Goal: Task Accomplishment & Management: Manage account settings

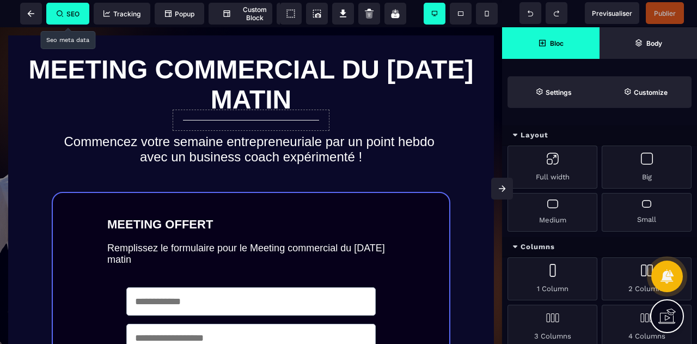
click at [74, 14] on span "SEO" at bounding box center [68, 14] width 23 height 8
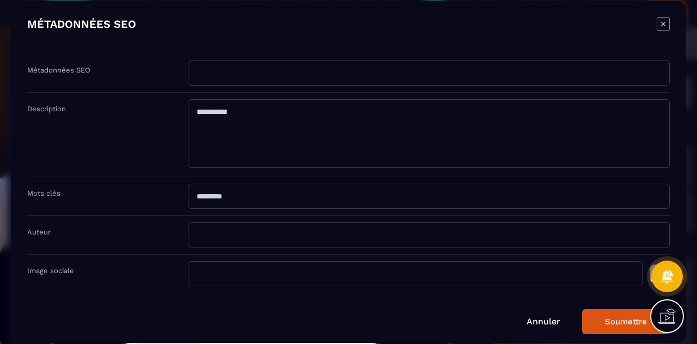
scroll to position [3, 0]
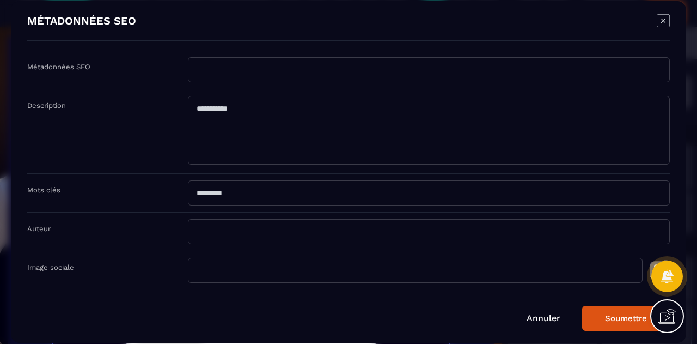
click at [231, 65] on input "Modal window" at bounding box center [429, 69] width 482 height 25
type input "*"
type input "**********"
drag, startPoint x: 271, startPoint y: 123, endPoint x: 230, endPoint y: 115, distance: 41.7
click at [230, 115] on textarea "Modal window" at bounding box center [429, 130] width 482 height 69
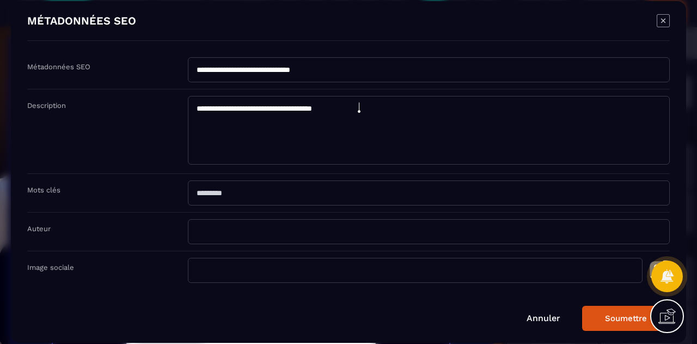
type textarea "**********"
click at [268, 194] on input "Modal window" at bounding box center [429, 192] width 482 height 25
type input "**********"
click at [242, 233] on input "Modal window" at bounding box center [429, 231] width 482 height 25
type input "**********"
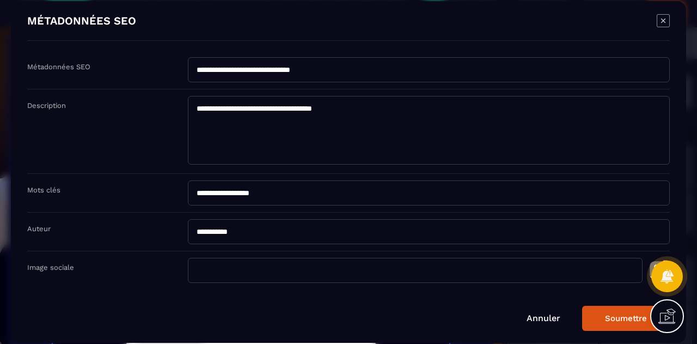
click at [218, 264] on input "Modal window" at bounding box center [415, 270] width 455 height 25
click at [238, 265] on input "Modal window" at bounding box center [415, 270] width 455 height 25
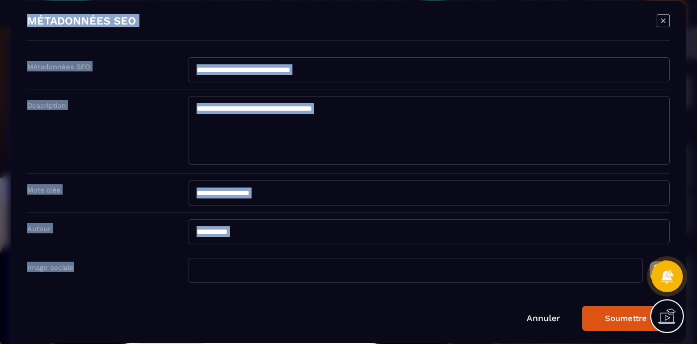
drag, startPoint x: 672, startPoint y: 277, endPoint x: 576, endPoint y: 273, distance: 96.0
click at [576, 273] on body "B I U S A ******* Row SEO Tracking Popup" at bounding box center [348, 172] width 697 height 344
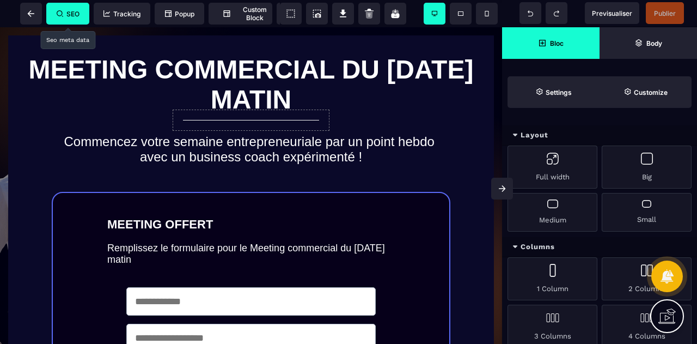
click at [62, 16] on icon at bounding box center [60, 13] width 7 height 7
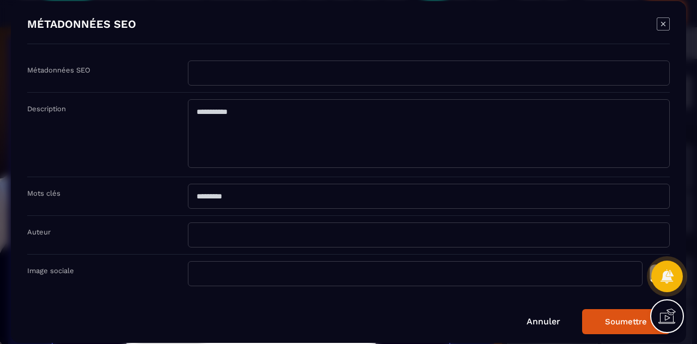
click at [653, 261] on div at bounding box center [668, 276] width 32 height 32
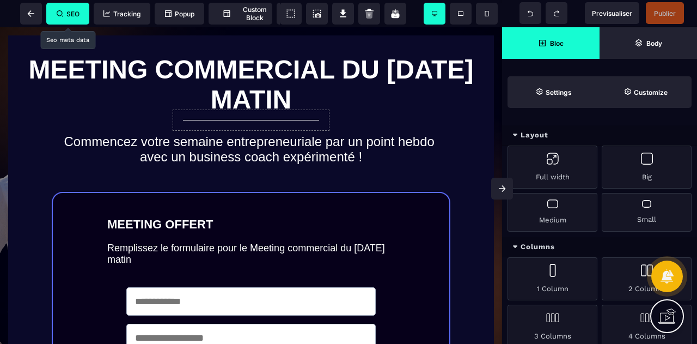
click at [80, 11] on span "SEO" at bounding box center [67, 14] width 43 height 22
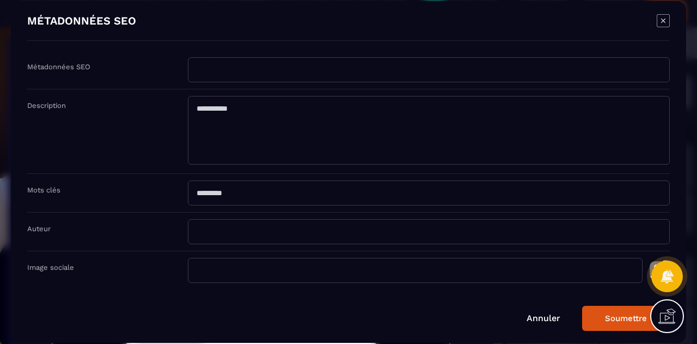
click at [667, 257] on div at bounding box center [668, 276] width 32 height 48
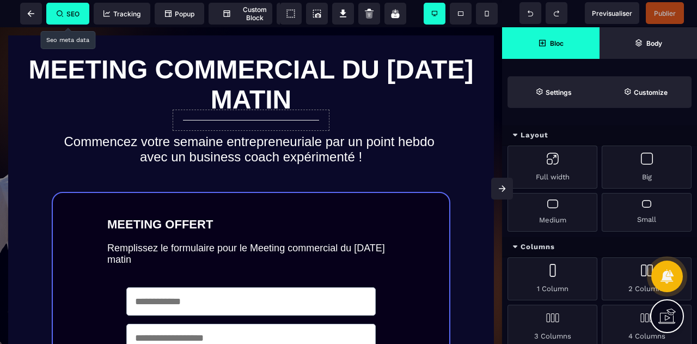
click at [75, 8] on span "SEO" at bounding box center [67, 14] width 43 height 22
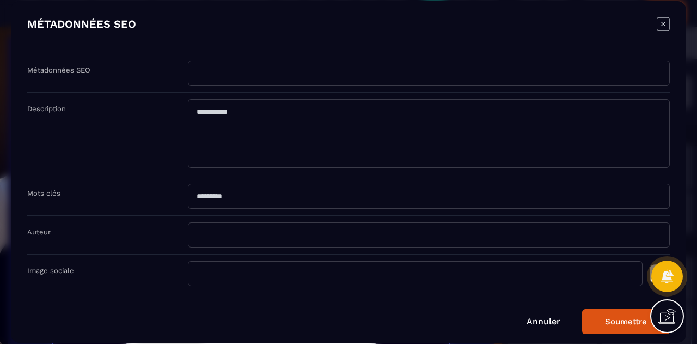
drag, startPoint x: 327, startPoint y: 20, endPoint x: 312, endPoint y: 303, distance: 283.7
click at [312, 303] on form "Métadonnées SEO Description Mots clés Auteur Image sociale [PERSON_NAME]" at bounding box center [348, 196] width 643 height 273
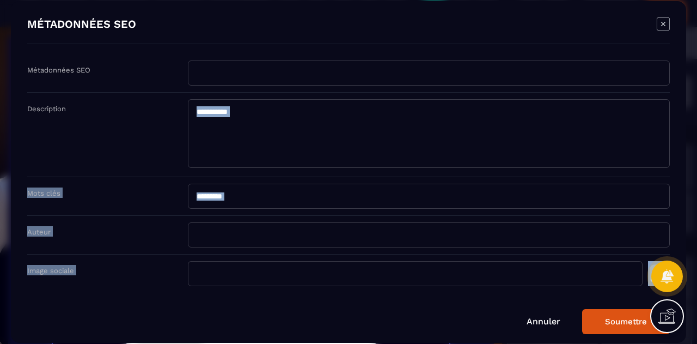
drag, startPoint x: 312, startPoint y: 303, endPoint x: 415, endPoint y: 124, distance: 207.2
click at [415, 124] on form "Métadonnées SEO Description Mots clés Auteur Image sociale [PERSON_NAME]" at bounding box center [348, 196] width 643 height 273
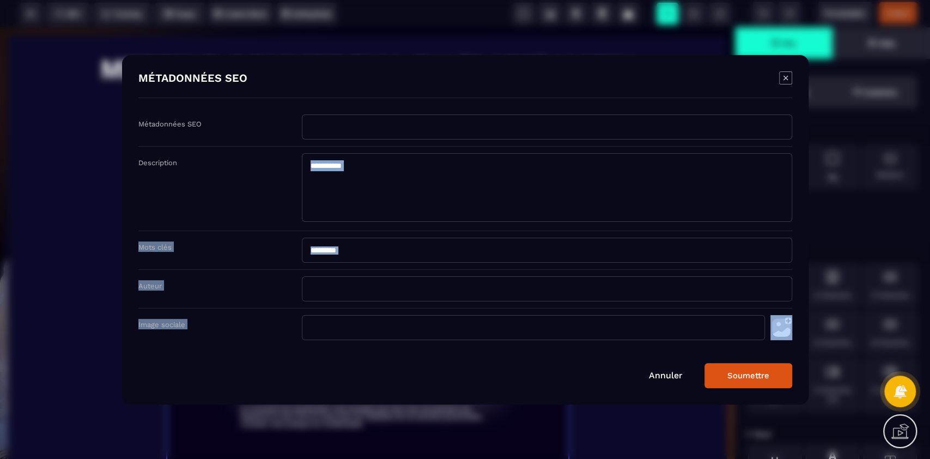
drag, startPoint x: 134, startPoint y: 1, endPoint x: 496, endPoint y: 242, distance: 434.9
click at [496, 242] on input "Modal window" at bounding box center [547, 250] width 490 height 25
click at [686, 325] on input "Modal window" at bounding box center [533, 327] width 463 height 25
click at [697, 323] on img "Modal window" at bounding box center [781, 327] width 22 height 25
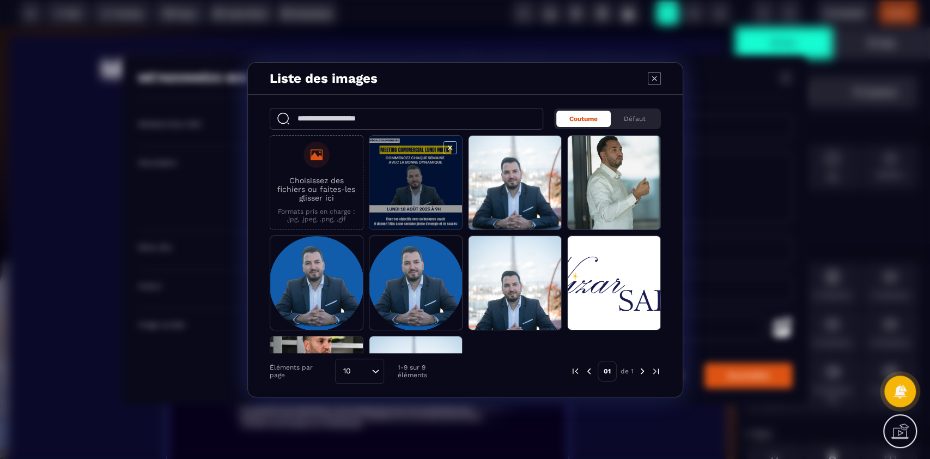
click at [414, 174] on span "Modal window" at bounding box center [415, 183] width 93 height 95
click at [421, 175] on span "Modal window" at bounding box center [415, 183] width 93 height 95
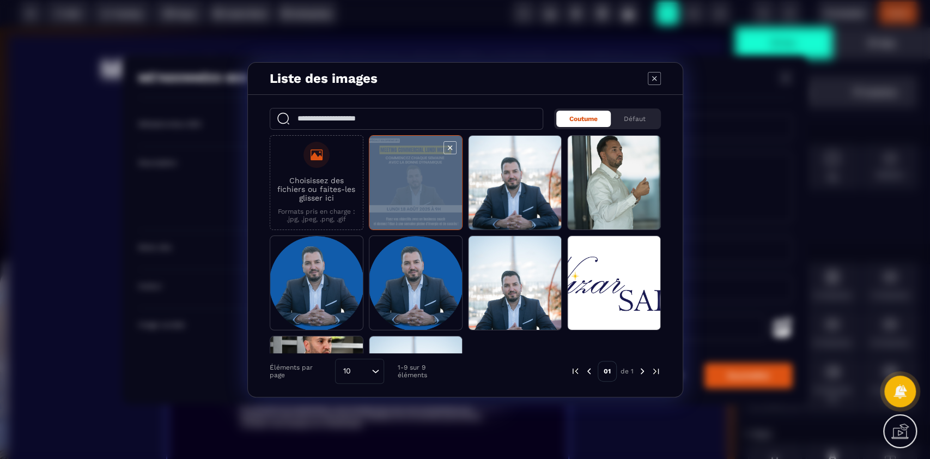
click at [421, 175] on span "Modal window" at bounding box center [415, 183] width 93 height 95
type input "**********"
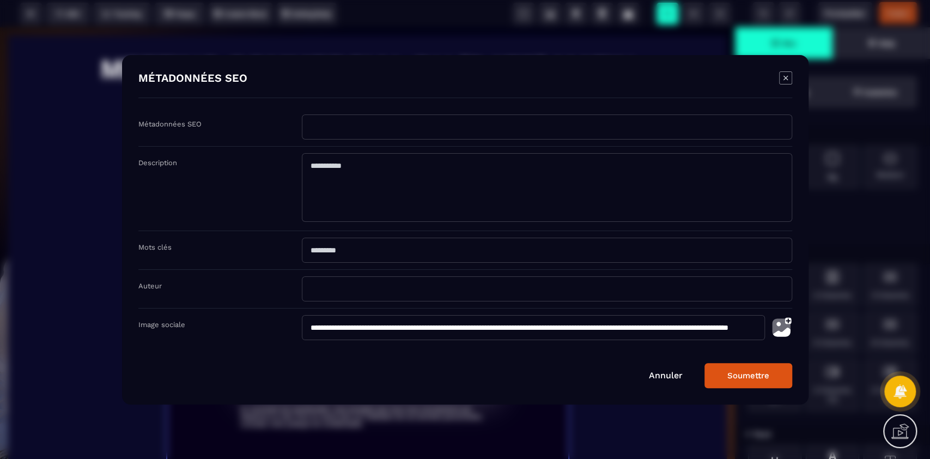
click at [344, 126] on input "Modal window" at bounding box center [547, 126] width 490 height 25
click at [353, 126] on input "**********" at bounding box center [547, 126] width 490 height 25
type input "**********"
click at [356, 184] on textarea "Modal window" at bounding box center [547, 187] width 490 height 69
paste textarea "**********"
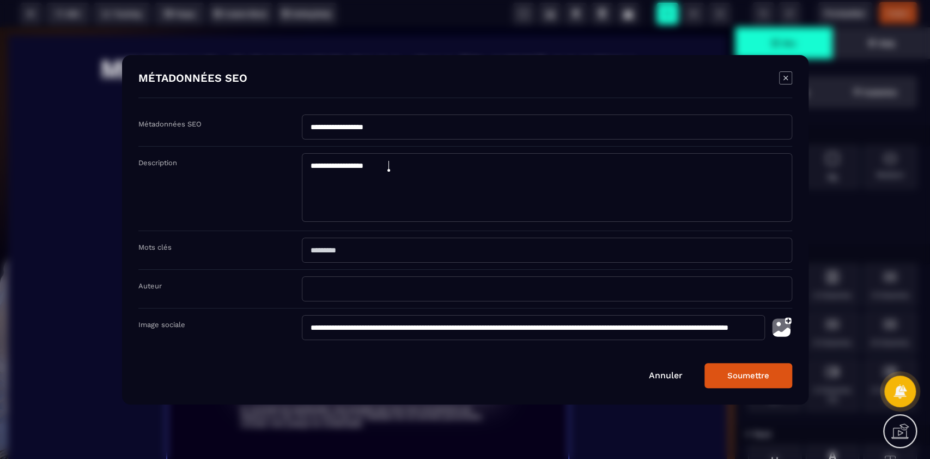
type textarea "**********"
click at [360, 248] on input "Modal window" at bounding box center [547, 250] width 490 height 25
paste input "**********"
type input "**********"
click at [334, 288] on input "Modal window" at bounding box center [547, 288] width 490 height 25
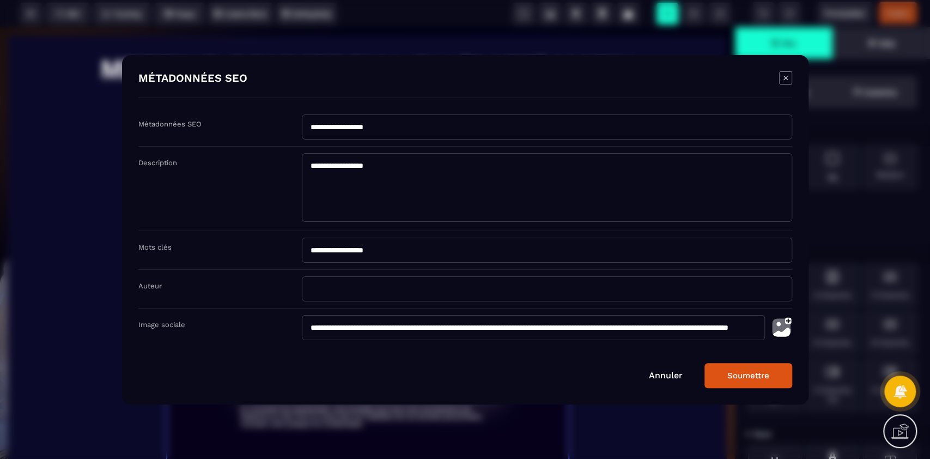
type input "**********"
click at [697, 343] on button "Soumettre" at bounding box center [748, 375] width 88 height 25
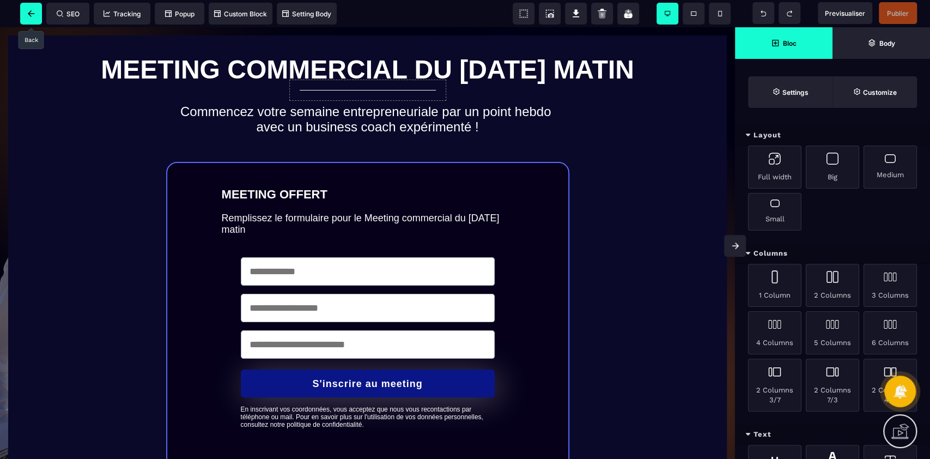
click at [34, 11] on icon at bounding box center [31, 13] width 7 height 7
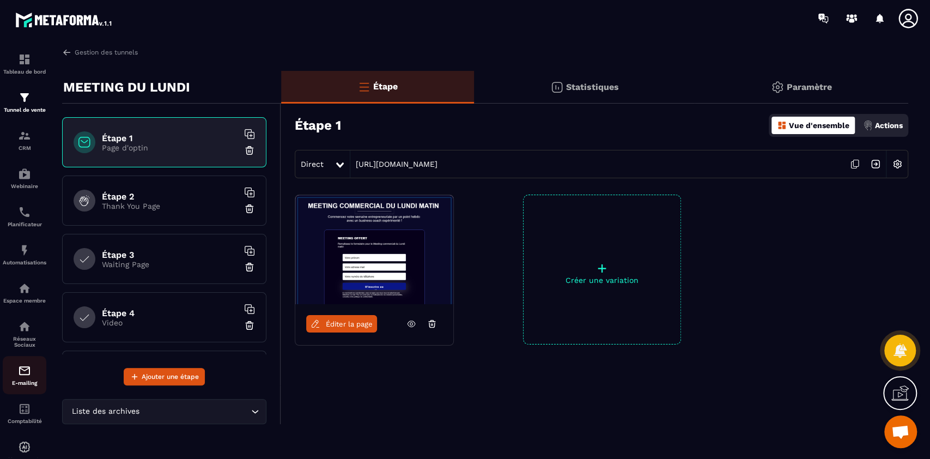
click at [23, 343] on p "E-mailing" at bounding box center [25, 383] width 44 height 6
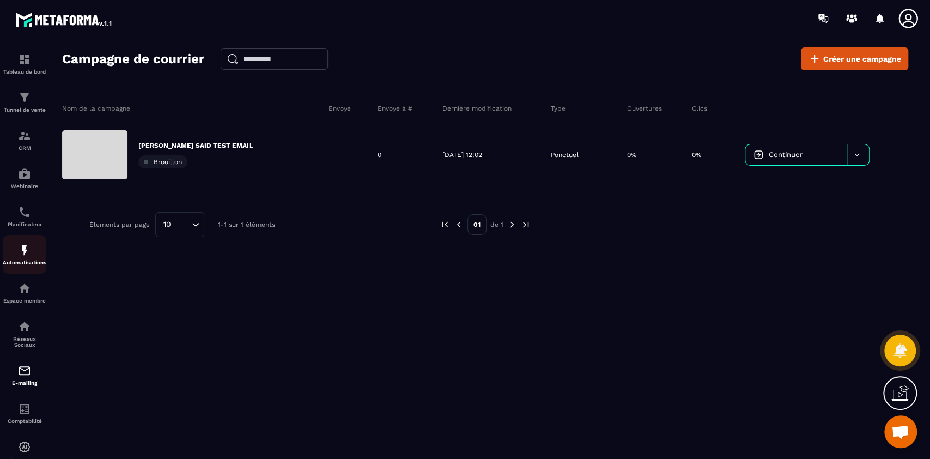
click at [17, 256] on div "Automatisations" at bounding box center [25, 255] width 44 height 22
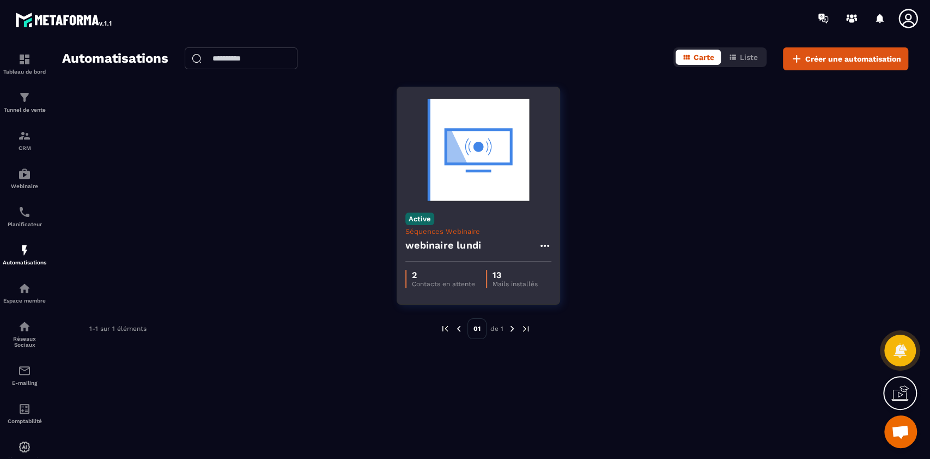
click at [483, 202] on img at bounding box center [478, 149] width 146 height 109
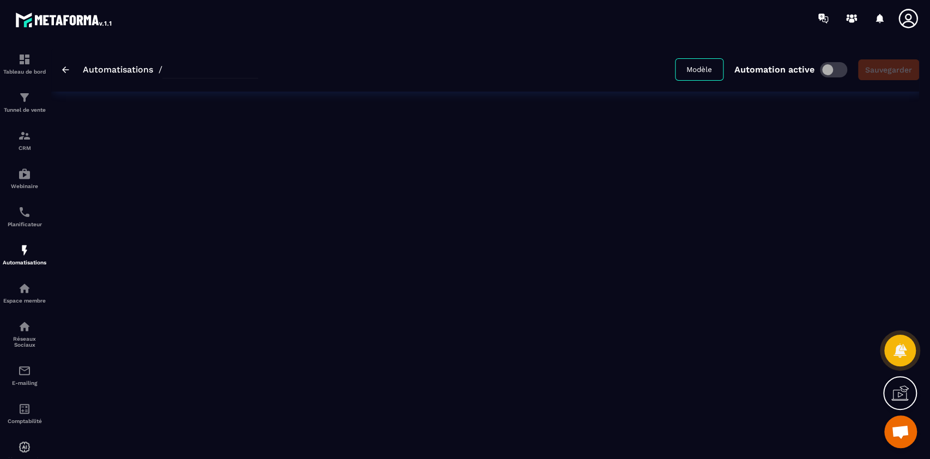
type input "**********"
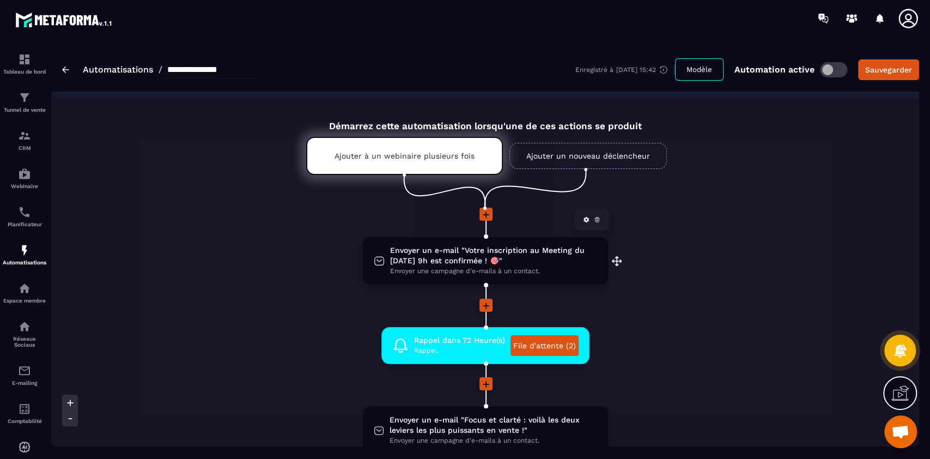
click at [487, 258] on span "Envoyer un e-mail "Votre inscription au Meeting du [DATE] 9h est confirmée ! 🎯"" at bounding box center [493, 255] width 207 height 21
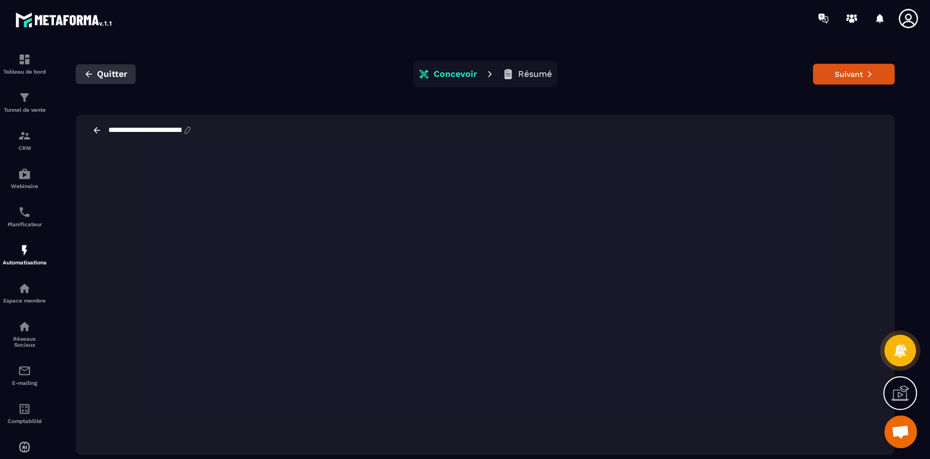
click at [95, 72] on button "Quitter" at bounding box center [106, 74] width 60 height 20
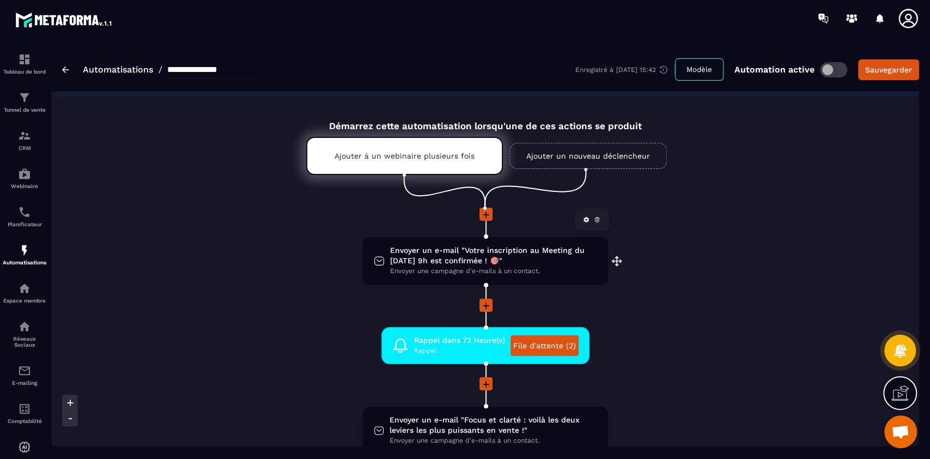
click at [479, 256] on span "Envoyer un e-mail "Votre inscription au Meeting du [DATE] 9h est confirmée ! 🎯"" at bounding box center [493, 255] width 207 height 21
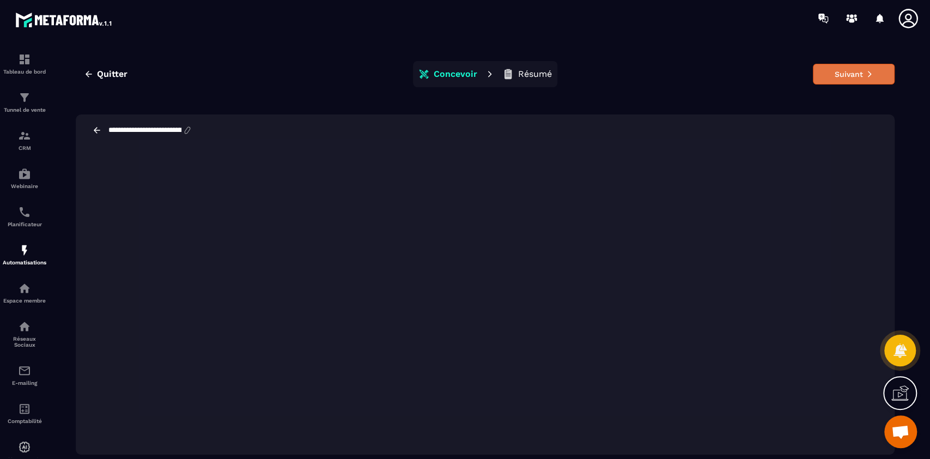
click at [697, 75] on button "Suivant" at bounding box center [854, 74] width 82 height 21
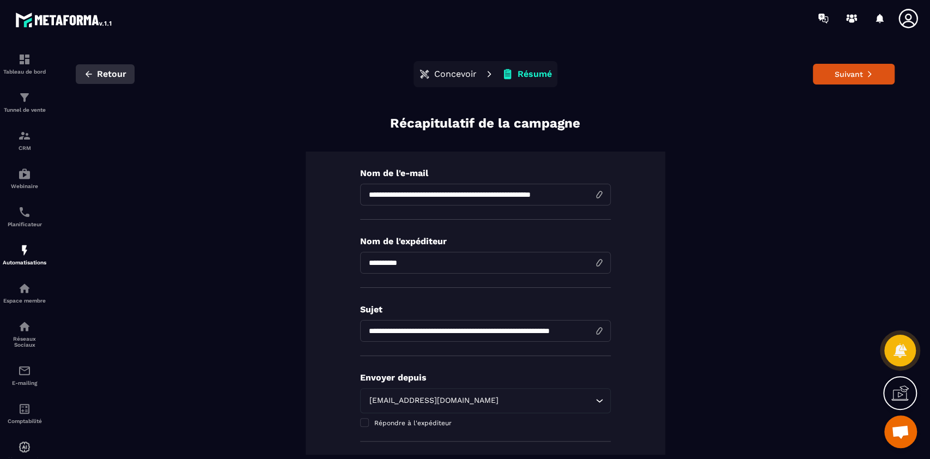
click at [107, 77] on span "Retour" at bounding box center [111, 74] width 29 height 11
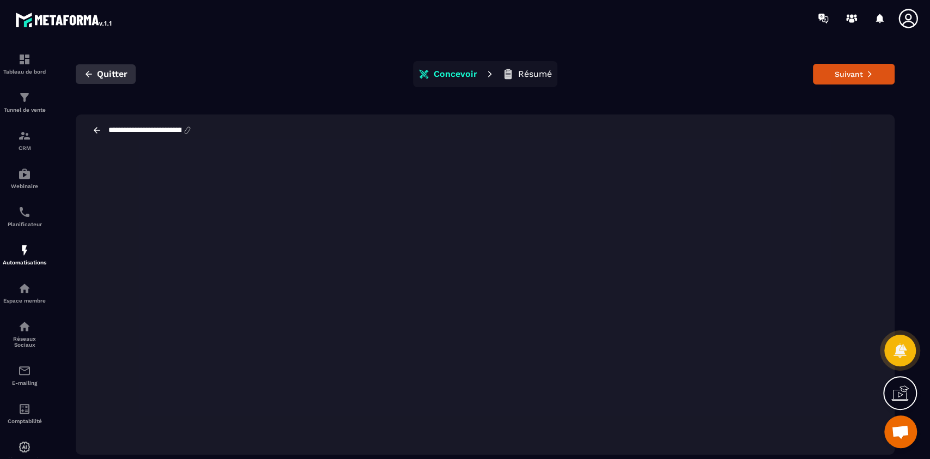
click at [110, 75] on span "Quitter" at bounding box center [112, 74] width 31 height 11
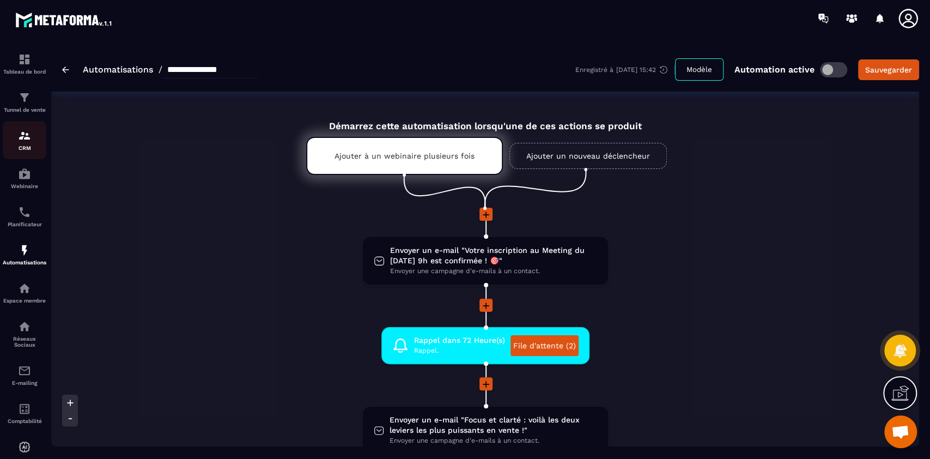
click at [26, 145] on p "CRM" at bounding box center [25, 148] width 44 height 6
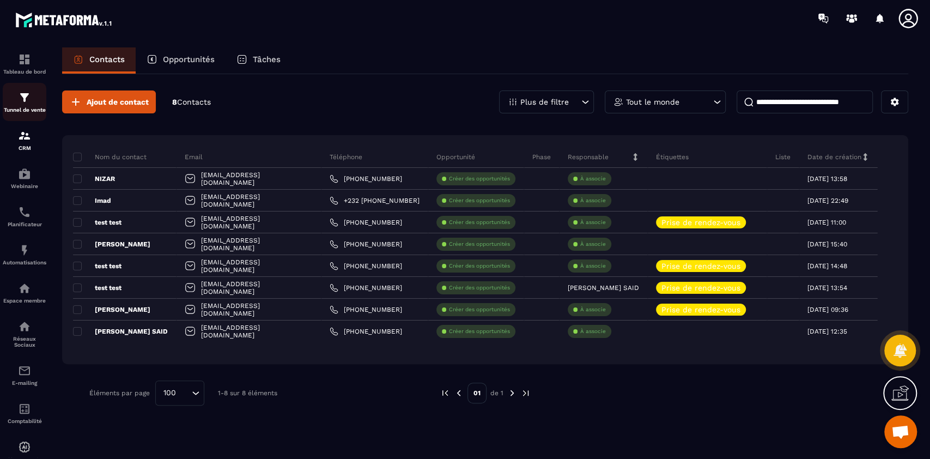
click at [26, 102] on img at bounding box center [24, 97] width 13 height 13
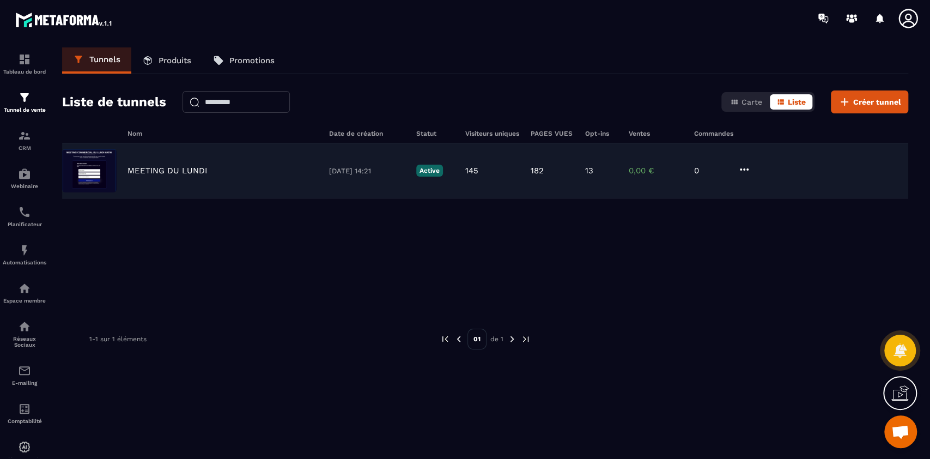
click at [212, 175] on div "MEETING DU [DATE] 14:21 Active 145 182 13 0,00 € 0" at bounding box center [485, 170] width 846 height 55
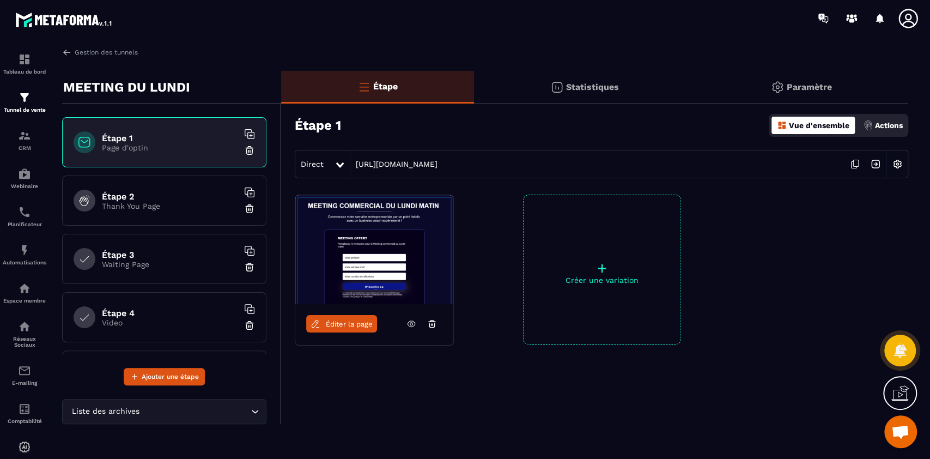
click at [697, 123] on p "Vue d'ensemble" at bounding box center [819, 125] width 60 height 9
click at [697, 121] on p "Actions" at bounding box center [889, 125] width 28 height 9
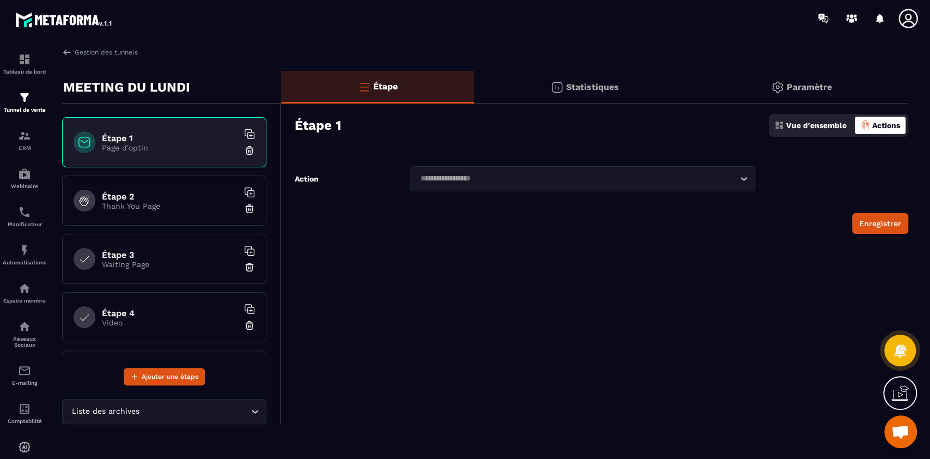
click at [697, 180] on icon "Search for option" at bounding box center [743, 178] width 11 height 11
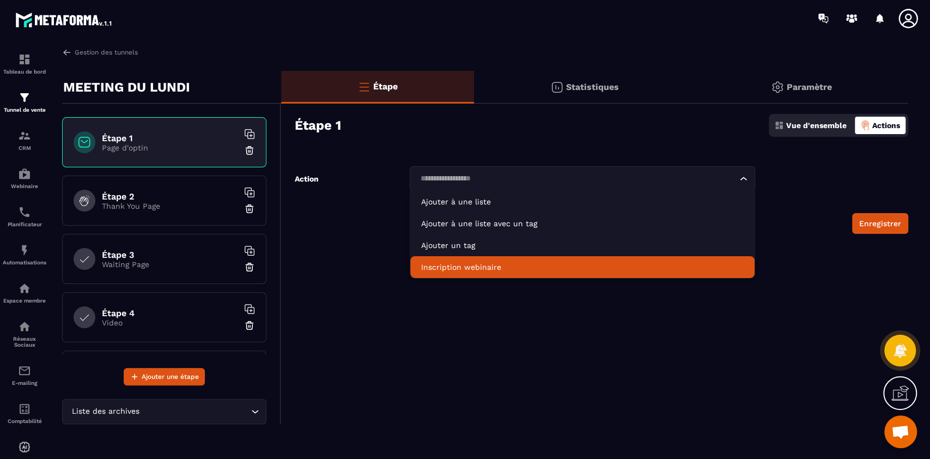
click at [600, 265] on p "Inscription webinaire" at bounding box center [582, 266] width 322 height 11
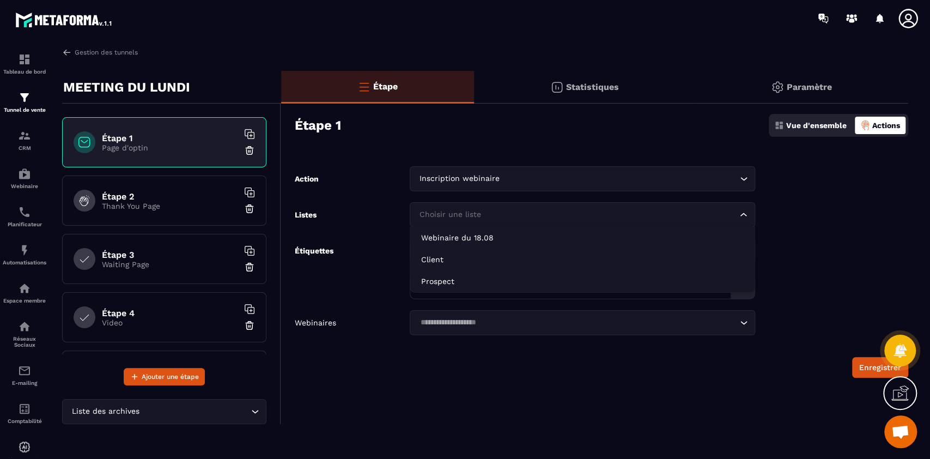
click at [697, 213] on icon "Search for option" at bounding box center [743, 214] width 11 height 11
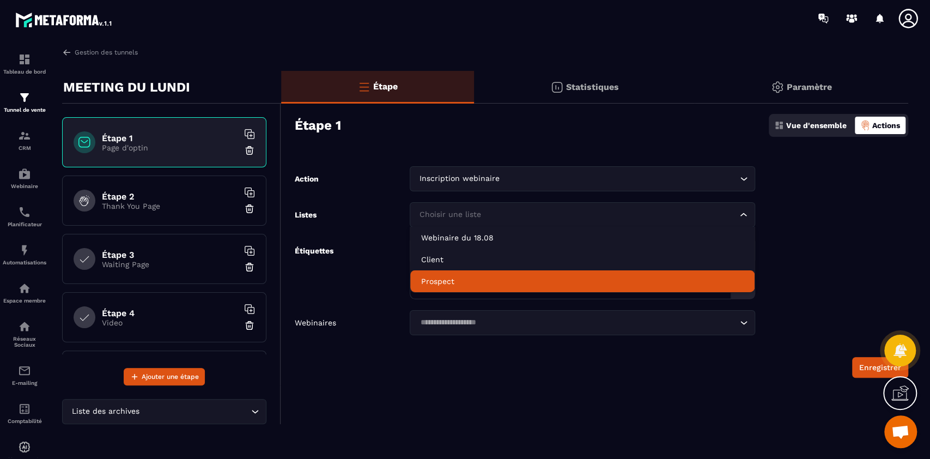
click at [697, 279] on p "Prospect" at bounding box center [582, 281] width 322 height 11
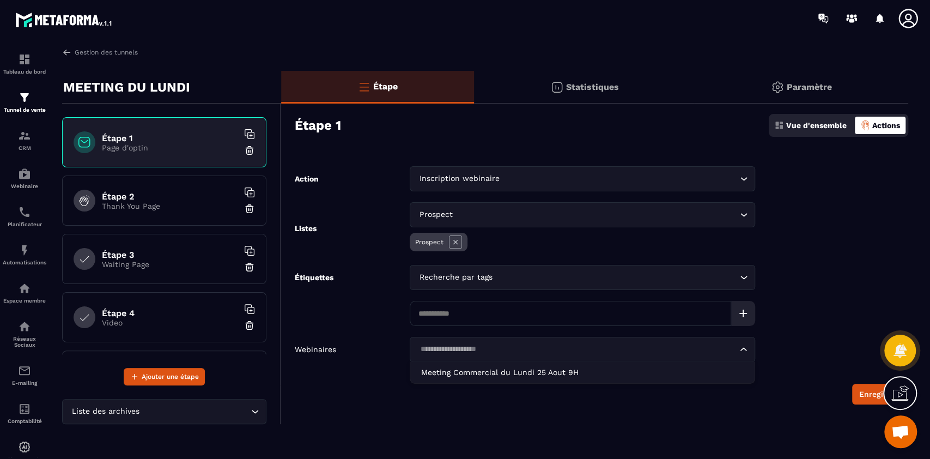
click at [532, 343] on input "Search for option" at bounding box center [577, 349] width 320 height 12
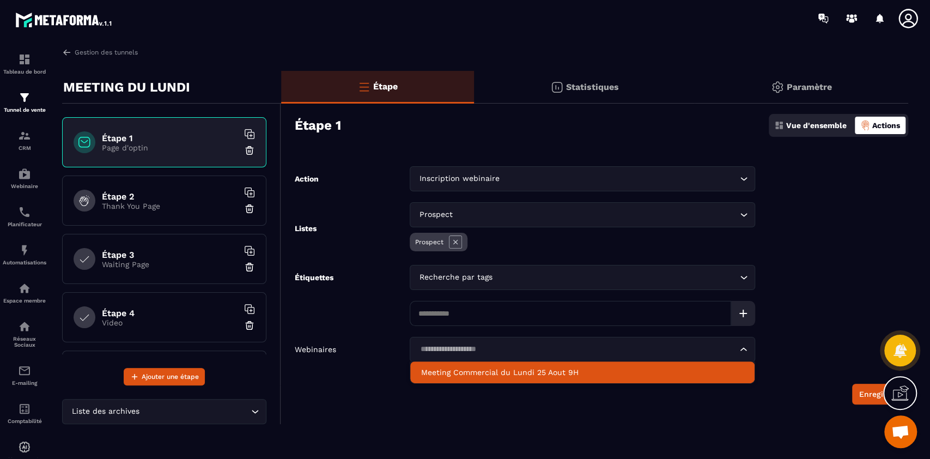
click at [538, 343] on p "Meeting Commercial du Lundi 25 Aout 9H" at bounding box center [582, 372] width 322 height 11
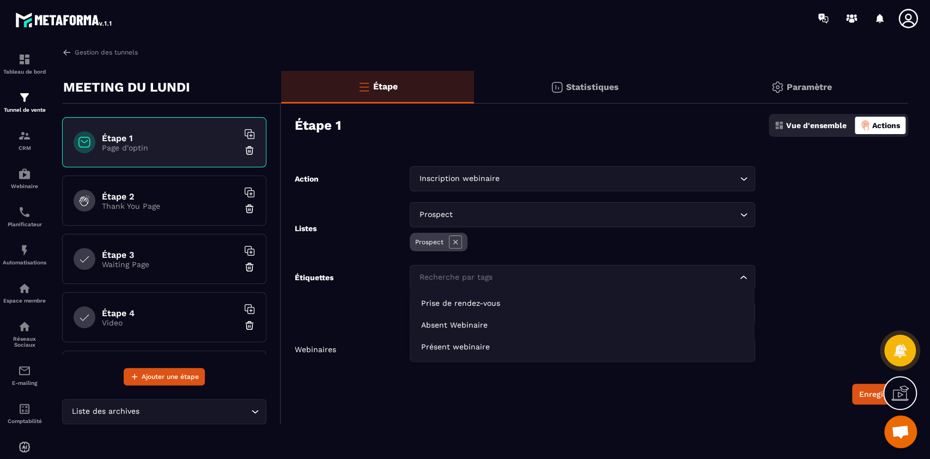
click at [551, 278] on input "Search for option" at bounding box center [577, 277] width 320 height 12
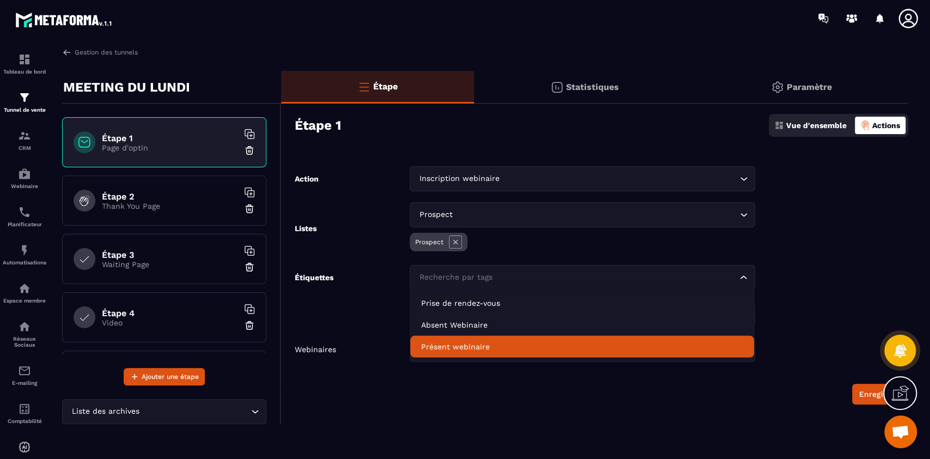
click at [524, 343] on div "Étape Statistiques Paramètre Étape 1 Vue d'ensemble Actions Action Inscription …" at bounding box center [594, 248] width 627 height 355
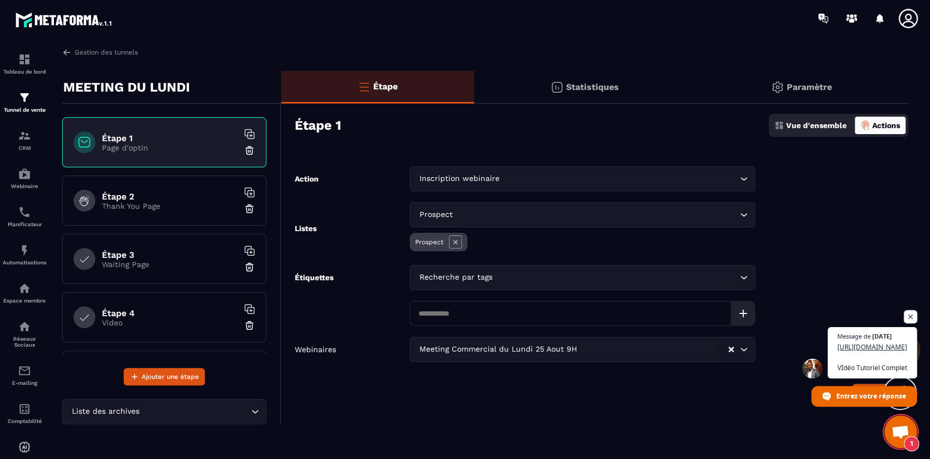
click at [697, 310] on span "Ouvrir le chat" at bounding box center [911, 317] width 14 height 14
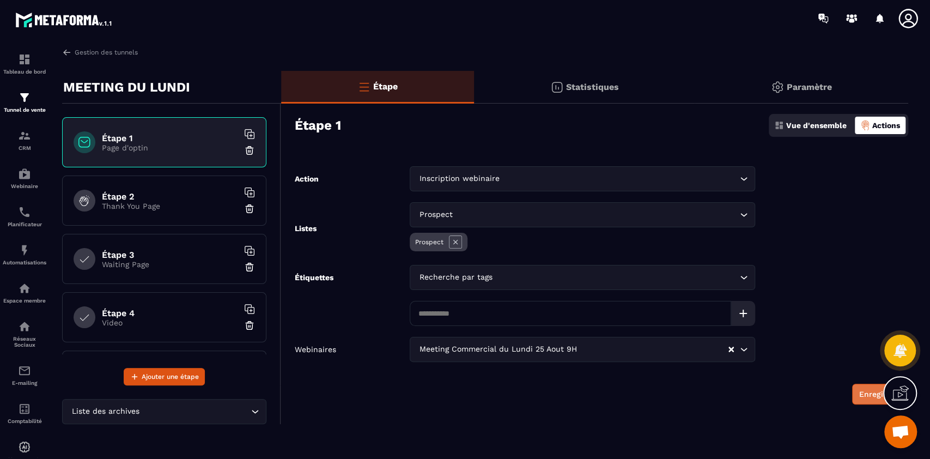
click at [697, 343] on button "Enregistrer" at bounding box center [880, 394] width 56 height 21
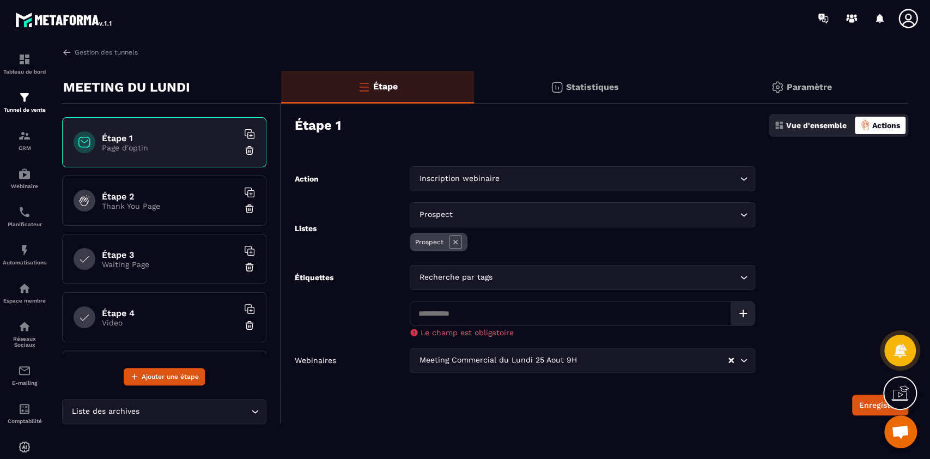
click at [540, 308] on input at bounding box center [570, 313] width 321 height 25
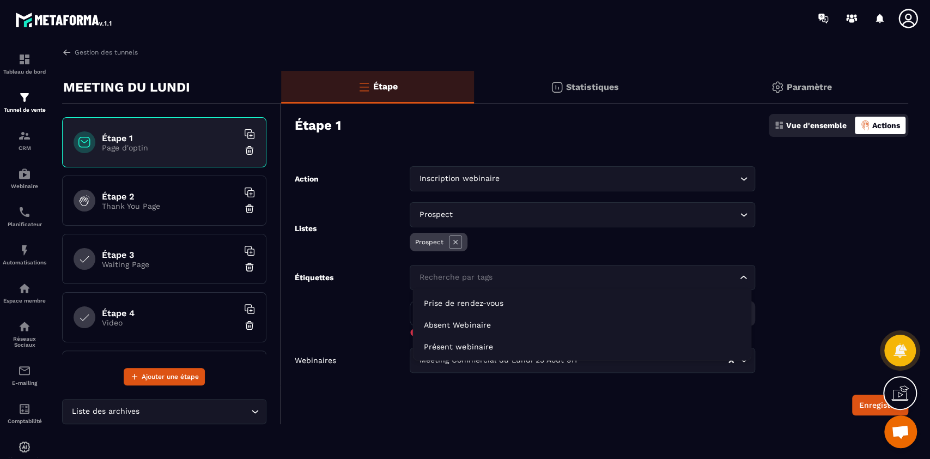
click at [504, 270] on div "Recherche par tags Loading..." at bounding box center [582, 277] width 345 height 25
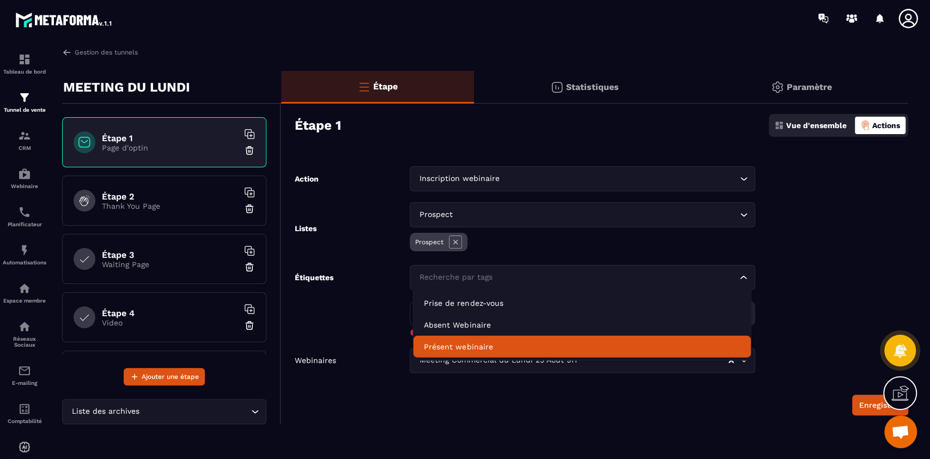
click at [491, 343] on p "Présent webinaire" at bounding box center [582, 346] width 316 height 11
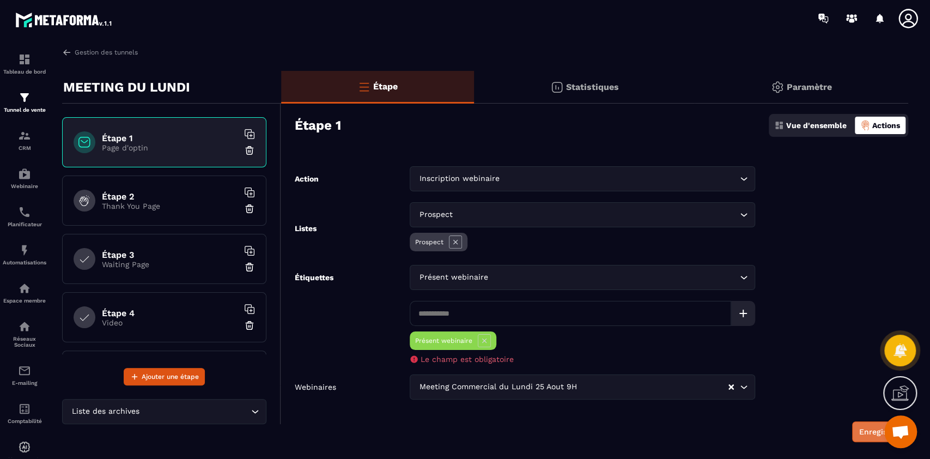
click at [697, 343] on button "Enregistrer" at bounding box center [880, 431] width 56 height 21
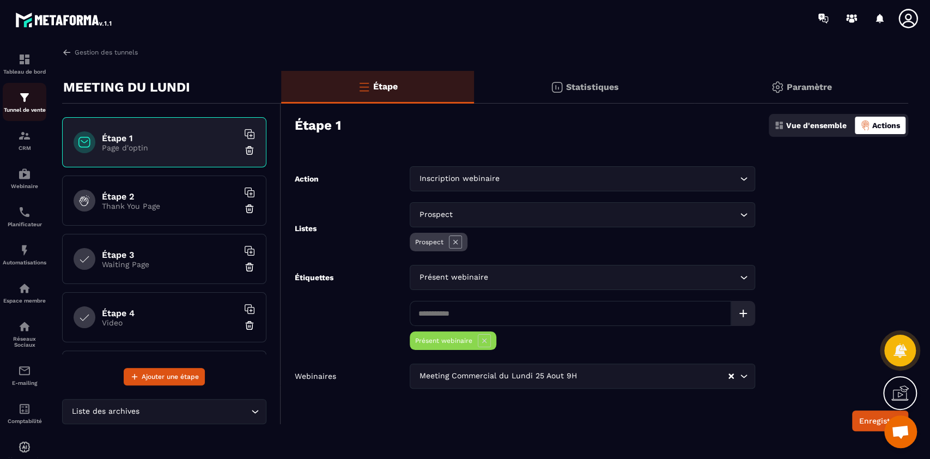
click at [16, 100] on div "Tunnel de vente" at bounding box center [25, 102] width 44 height 22
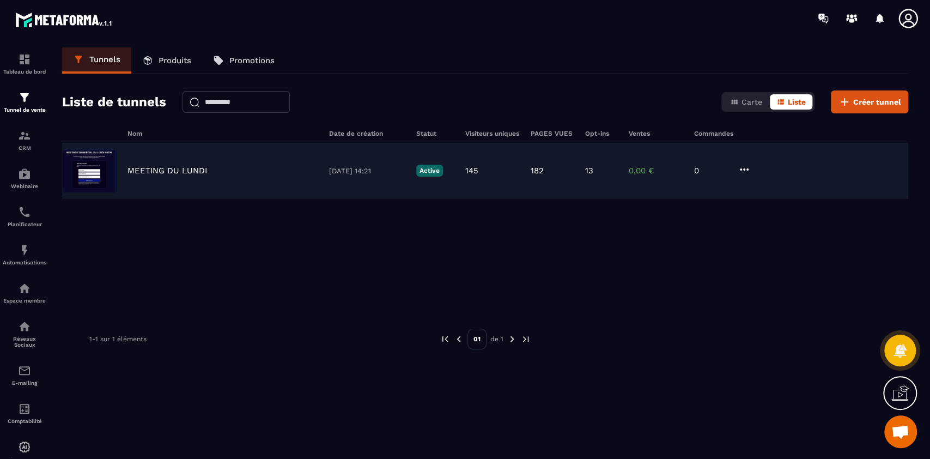
click at [289, 164] on div "MEETING DU [DATE] 14:21 Active 145 182 13 0,00 € 0" at bounding box center [485, 170] width 846 height 55
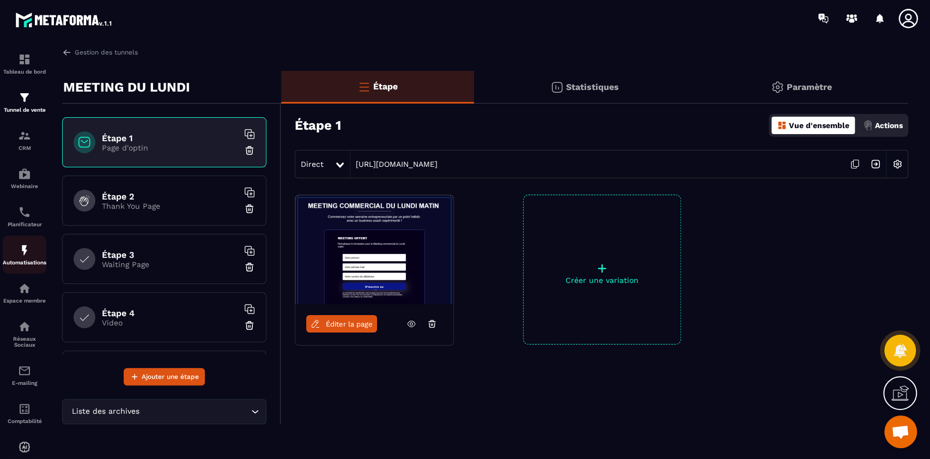
click at [20, 263] on p "Automatisations" at bounding box center [25, 262] width 44 height 6
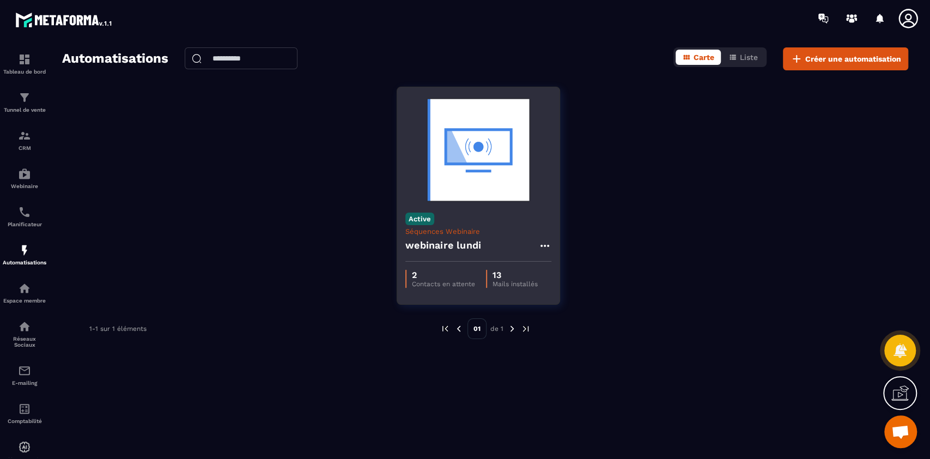
click at [471, 234] on p "Séquences Webinaire" at bounding box center [478, 231] width 146 height 8
click at [459, 253] on h4 "webinaire lundi" at bounding box center [443, 245] width 76 height 15
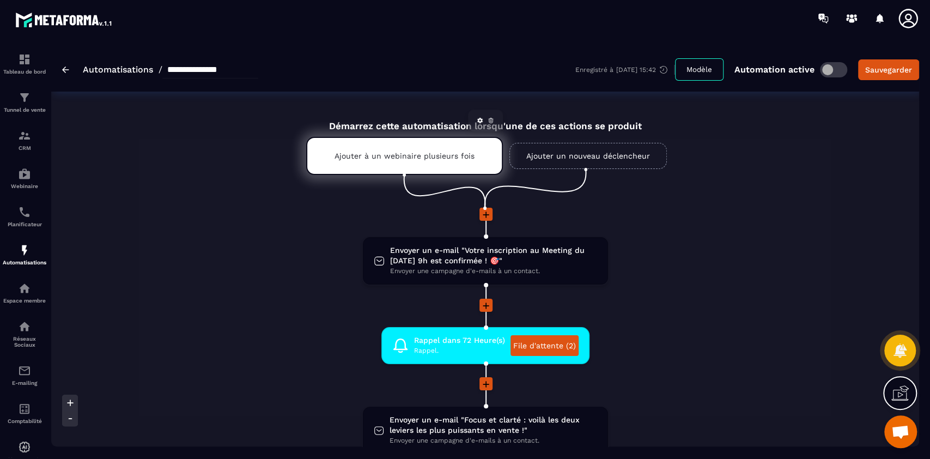
click at [407, 156] on p "Ajouter à un webinaire plusieurs fois" at bounding box center [404, 155] width 140 height 9
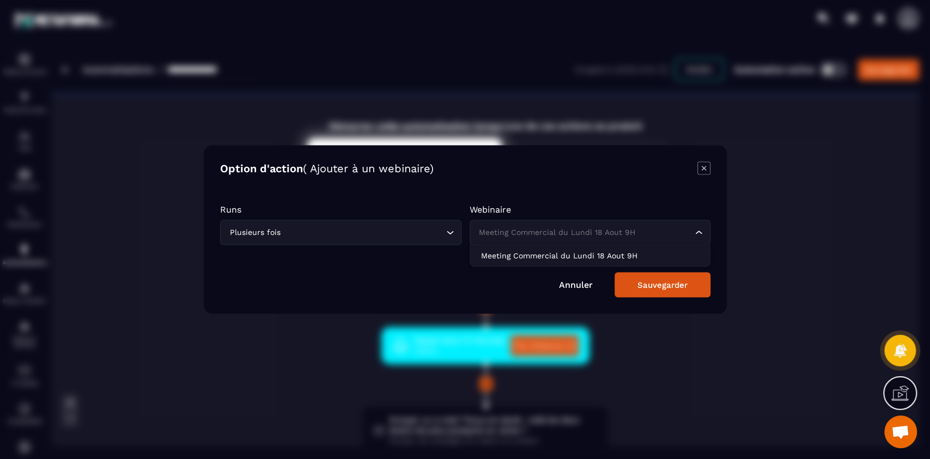
click at [598, 233] on div "Meeting Commercial du Lundi 18 Aout 9H" at bounding box center [584, 233] width 218 height 12
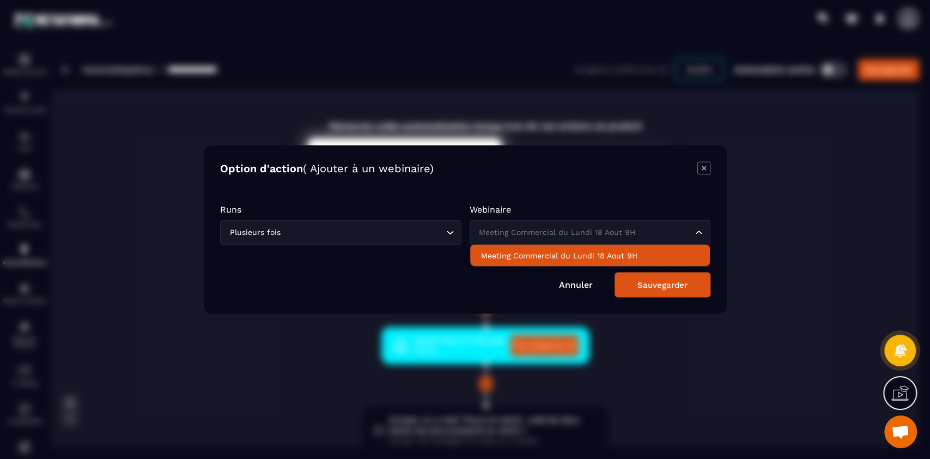
click at [656, 285] on div "Sauvegarder" at bounding box center [662, 285] width 50 height 10
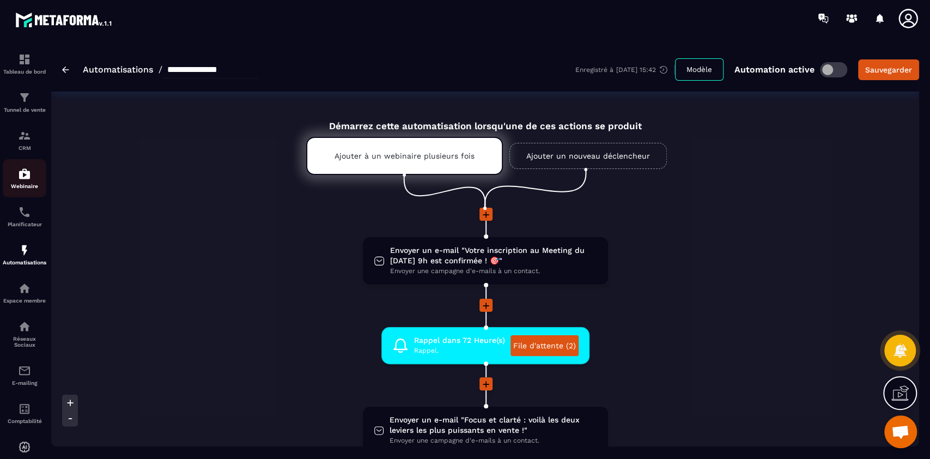
click at [21, 178] on img at bounding box center [24, 173] width 13 height 13
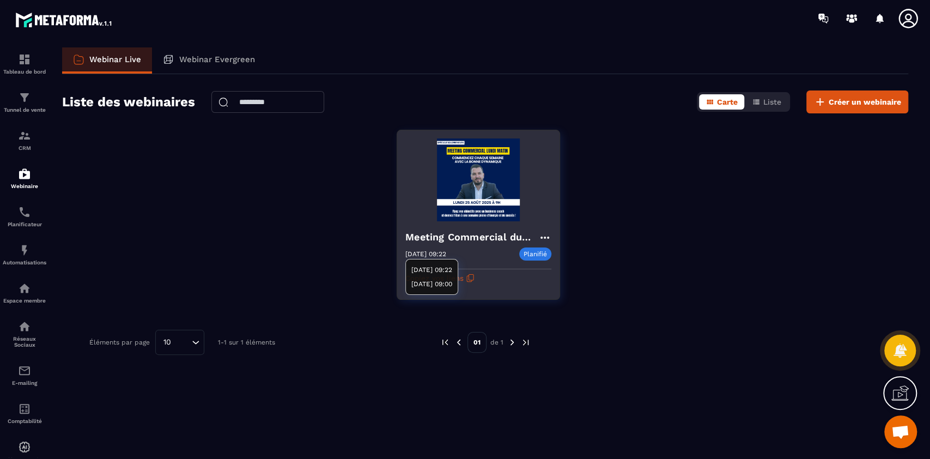
click at [446, 252] on p "[DATE] 09:22" at bounding box center [425, 254] width 41 height 8
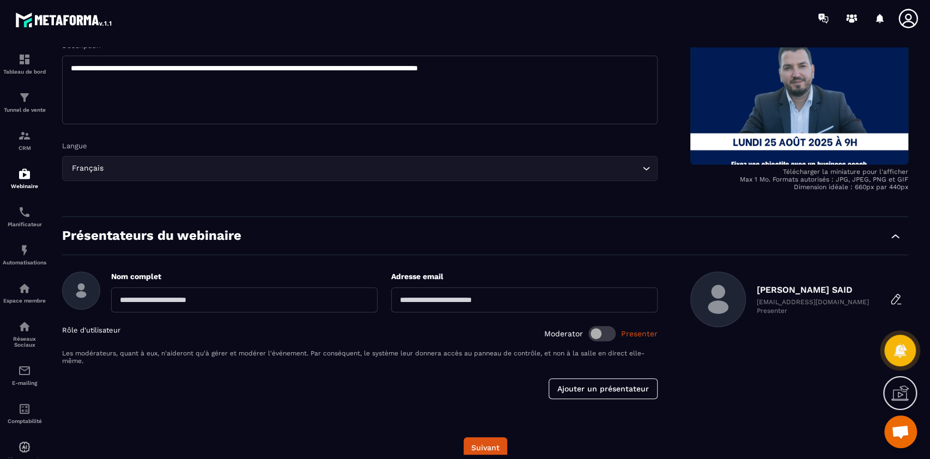
scroll to position [162, 0]
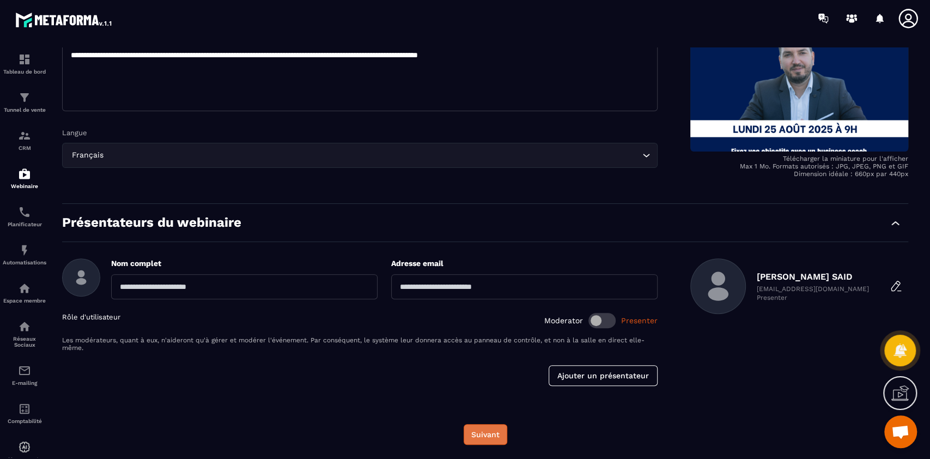
click at [485, 343] on button "Suivant" at bounding box center [486, 434] width 44 height 21
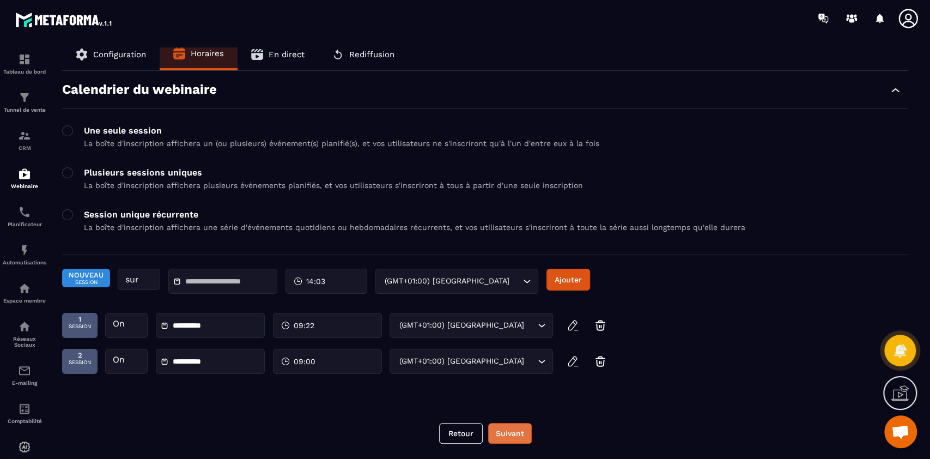
scroll to position [9, 0]
click at [515, 343] on button "Suivant" at bounding box center [510, 433] width 44 height 21
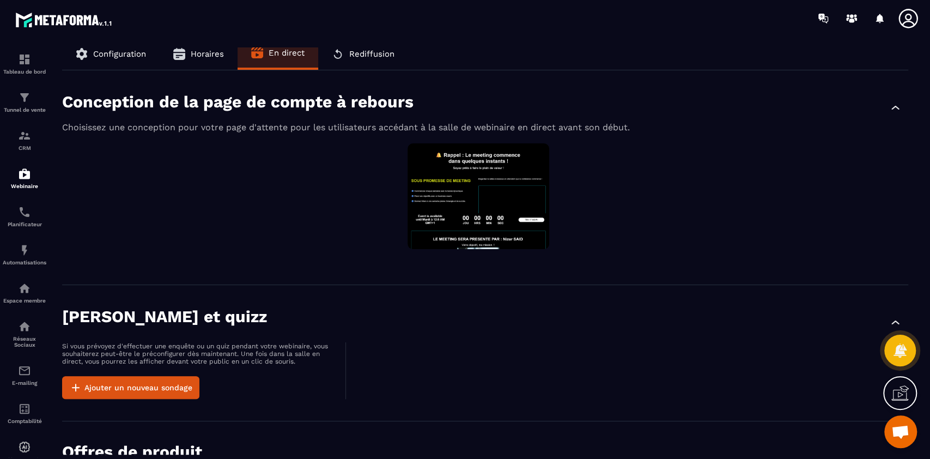
scroll to position [635, 0]
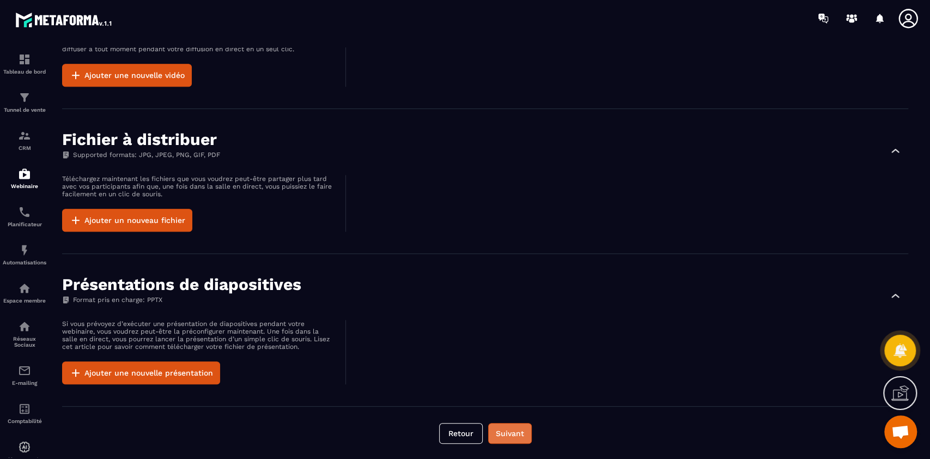
click at [510, 343] on button "Suivant" at bounding box center [510, 433] width 44 height 21
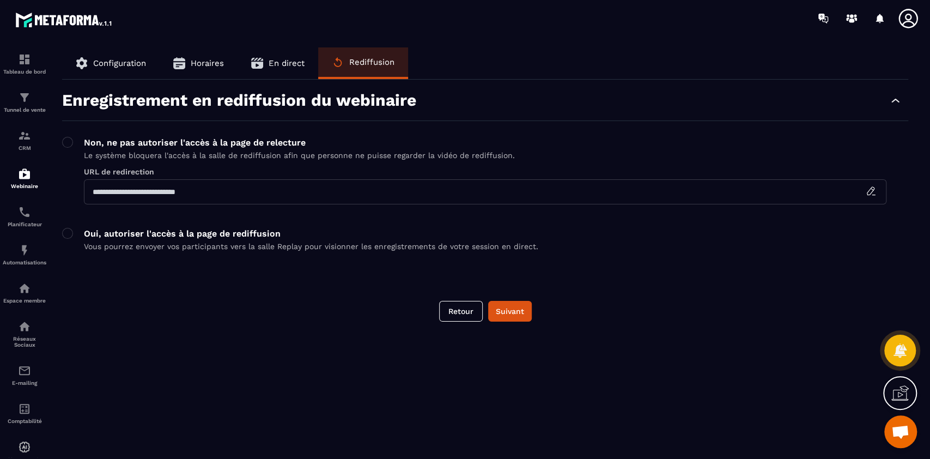
click at [512, 293] on div "**********" at bounding box center [485, 250] width 868 height 407
click at [509, 312] on button "Suivant" at bounding box center [510, 311] width 44 height 21
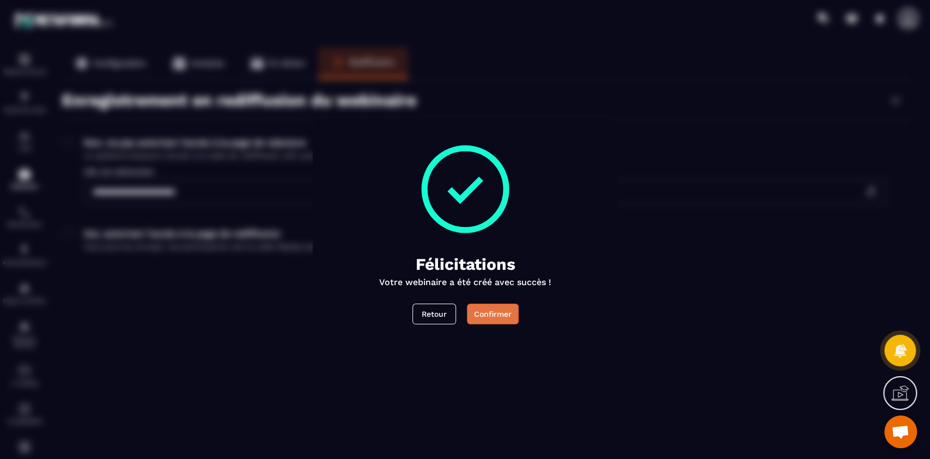
click at [495, 320] on button "Confirmer" at bounding box center [492, 313] width 52 height 21
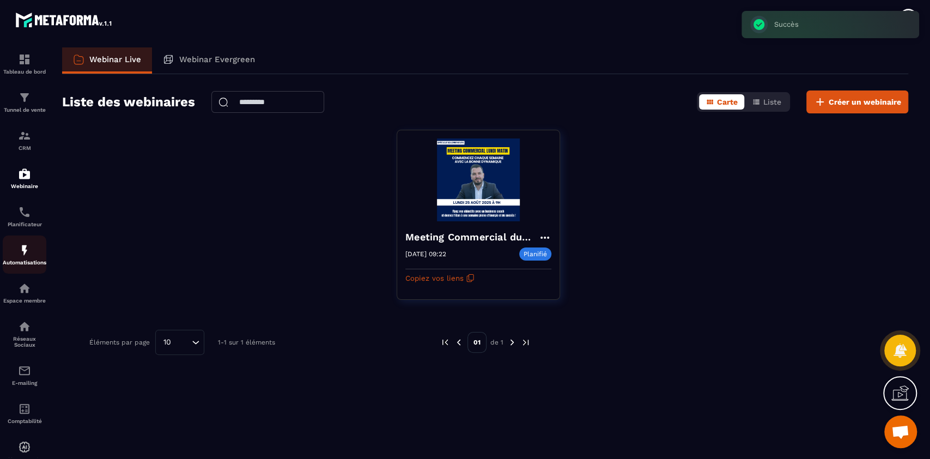
click at [22, 250] on img at bounding box center [24, 250] width 13 height 13
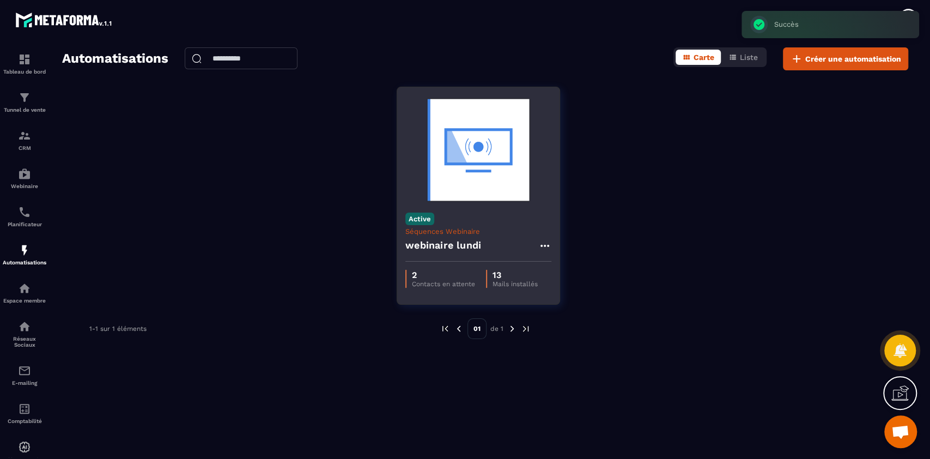
click at [480, 211] on div "Active Séquences Webinaire webinaire [DATE]" at bounding box center [478, 232] width 162 height 57
click at [479, 212] on div "Active Séquences Webinaire webinaire [DATE]" at bounding box center [478, 232] width 162 height 57
click at [527, 246] on div "webinaire lundi" at bounding box center [478, 248] width 146 height 26
click at [483, 175] on img at bounding box center [478, 149] width 146 height 109
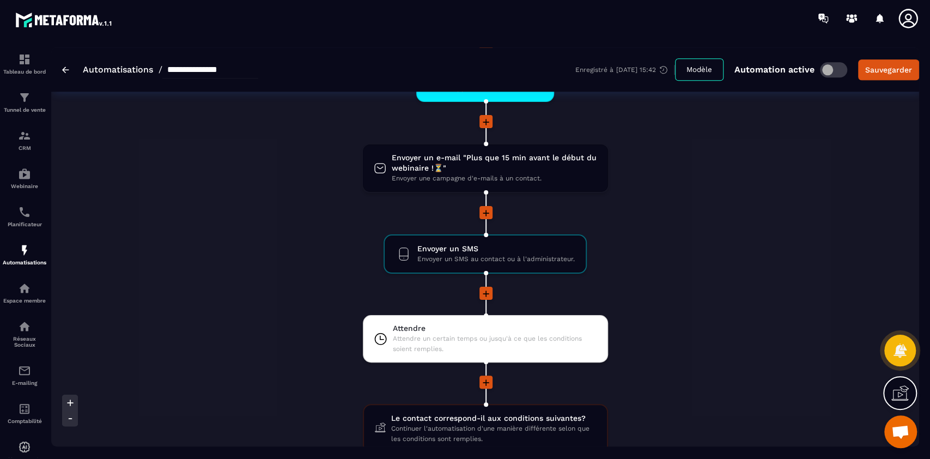
scroll to position [954, 0]
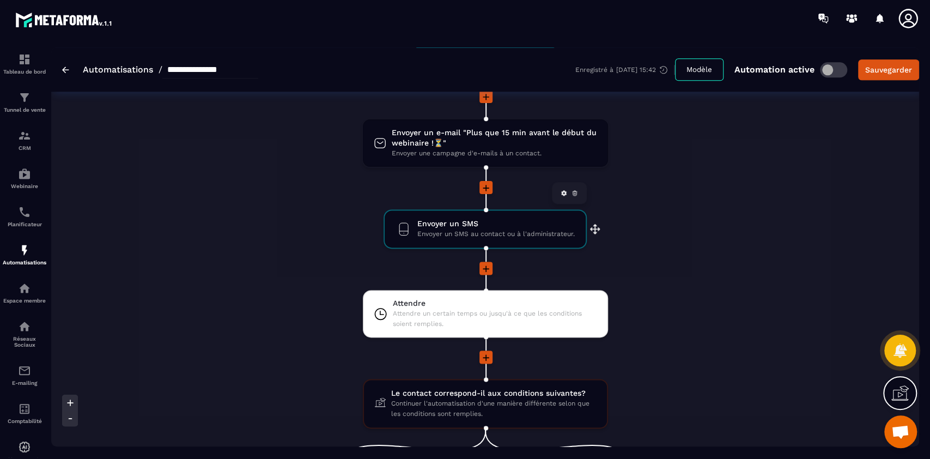
click at [507, 229] on span "Envoyer un SMS au contact ou à l'administrateur." at bounding box center [495, 234] width 157 height 10
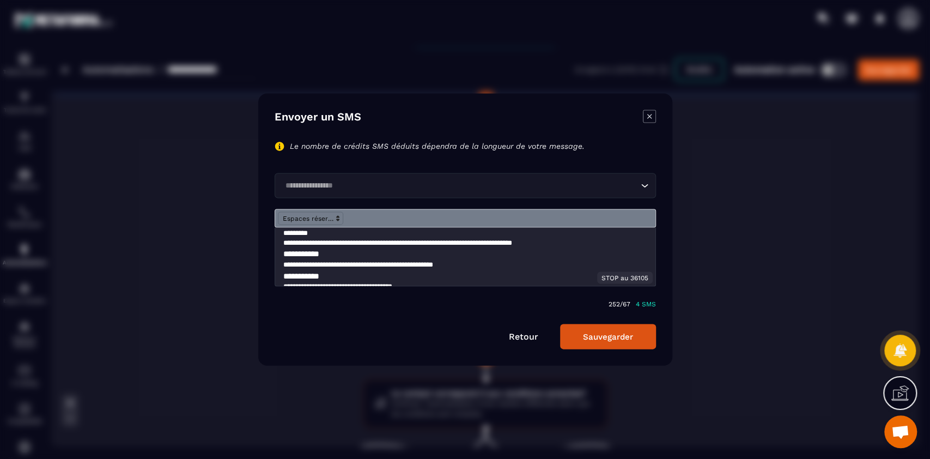
scroll to position [0, 0]
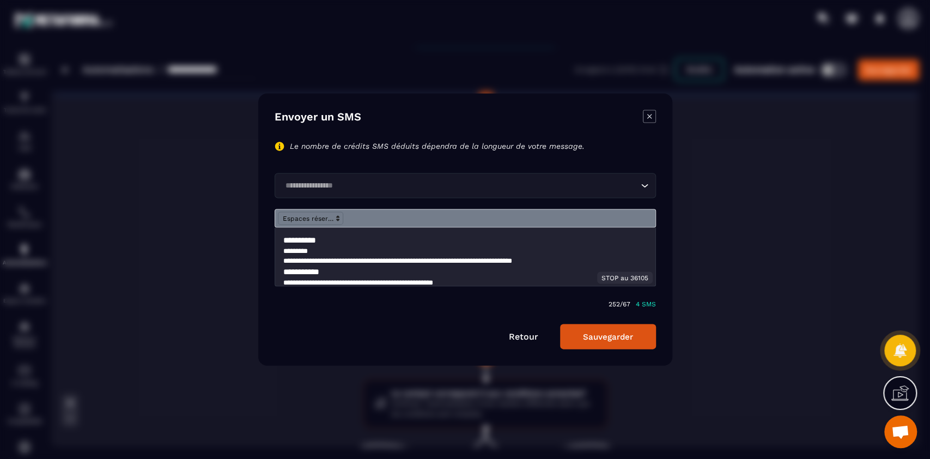
click at [556, 259] on p "**********" at bounding box center [459, 261] width 353 height 10
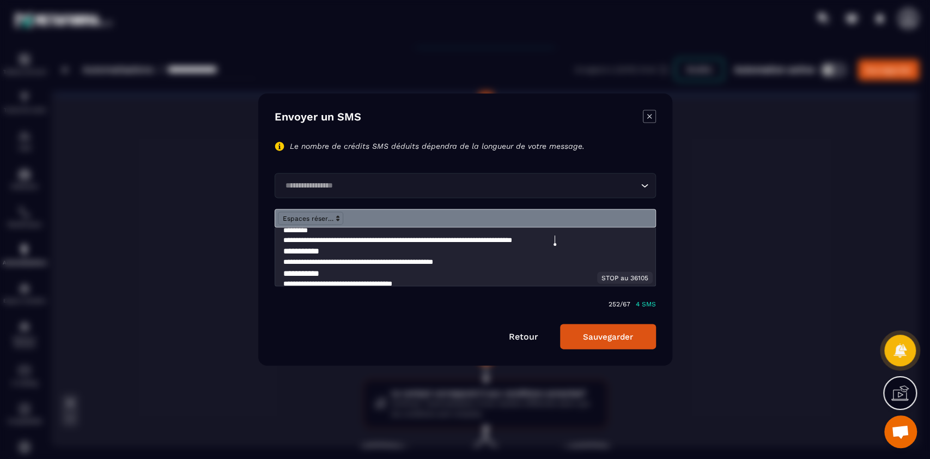
scroll to position [18, 0]
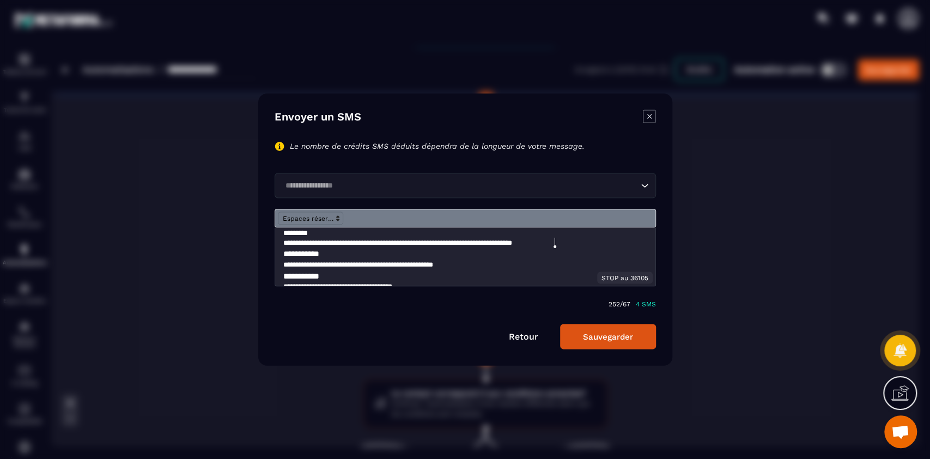
click at [477, 262] on p "**********" at bounding box center [459, 265] width 353 height 10
click at [501, 262] on p "**********" at bounding box center [459, 265] width 353 height 10
click at [488, 261] on p "**********" at bounding box center [459, 265] width 353 height 10
click at [525, 337] on link "Retour" at bounding box center [523, 336] width 29 height 10
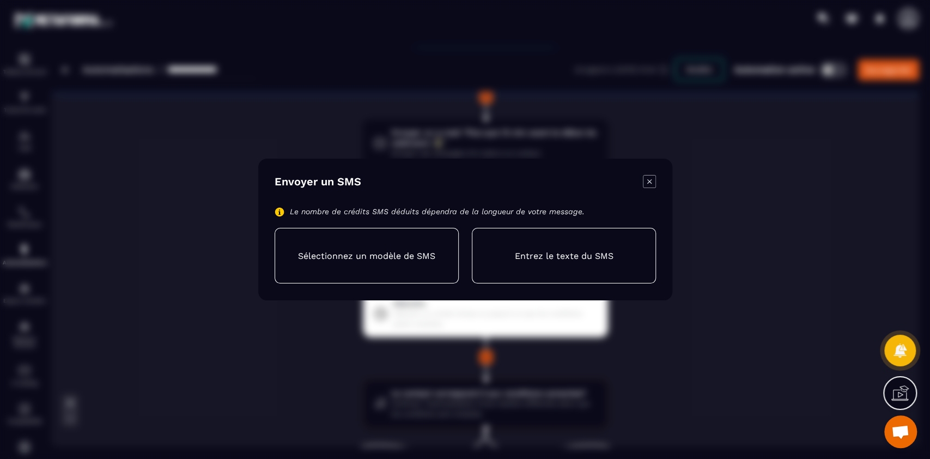
click at [653, 180] on icon "Modal window" at bounding box center [649, 181] width 13 height 13
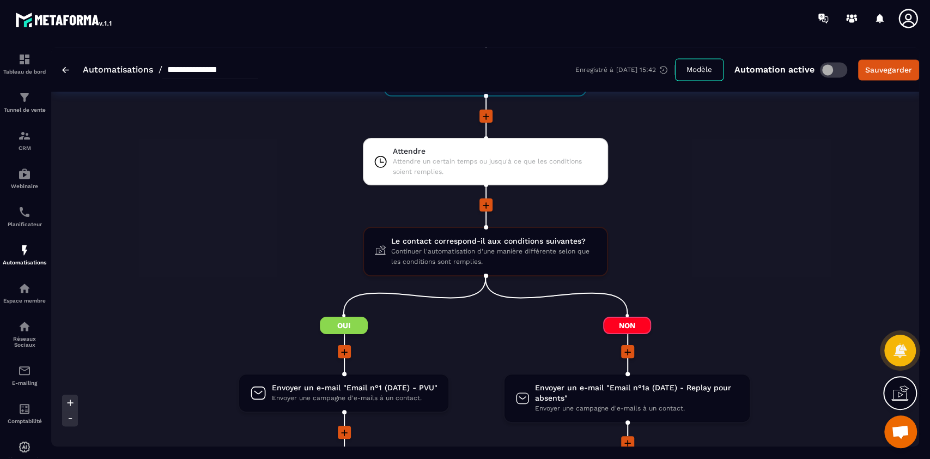
scroll to position [1101, 0]
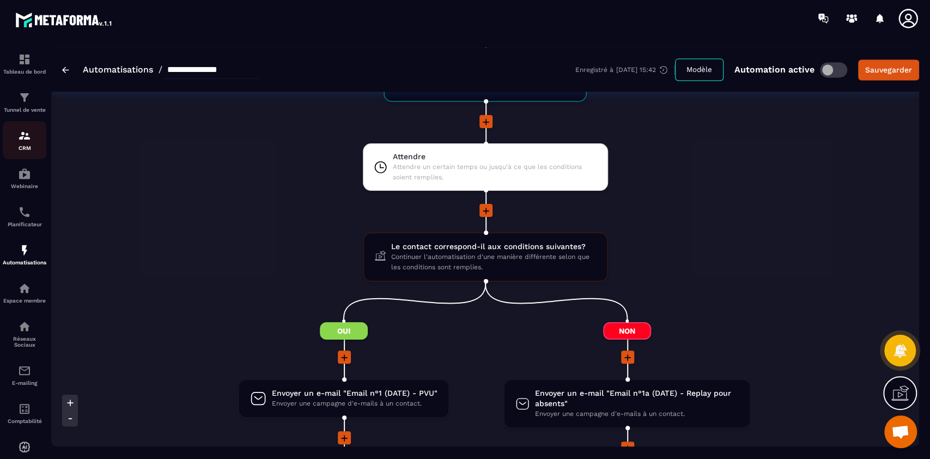
click at [26, 144] on div "CRM" at bounding box center [25, 140] width 44 height 22
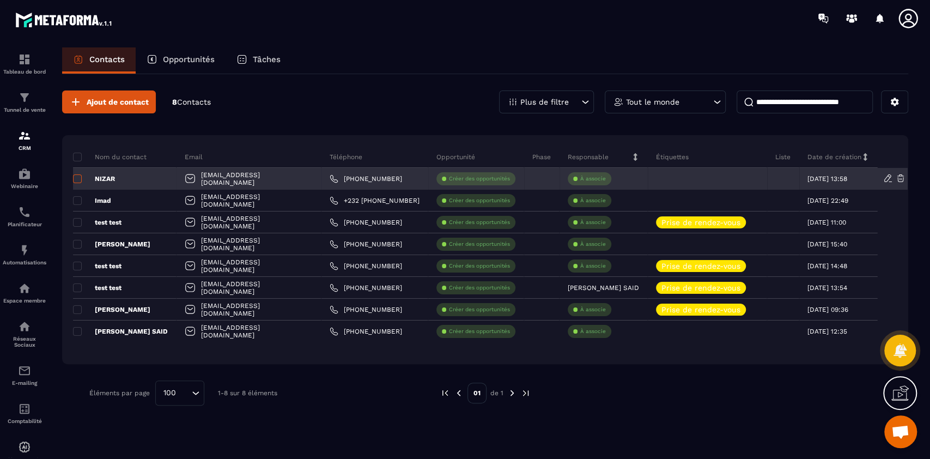
click at [75, 177] on span at bounding box center [77, 178] width 9 height 9
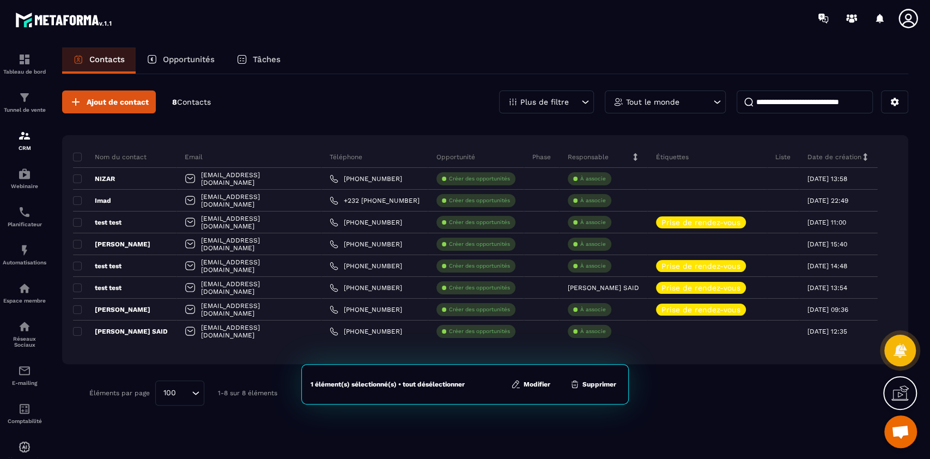
click at [542, 343] on button "Modifier" at bounding box center [531, 384] width 46 height 11
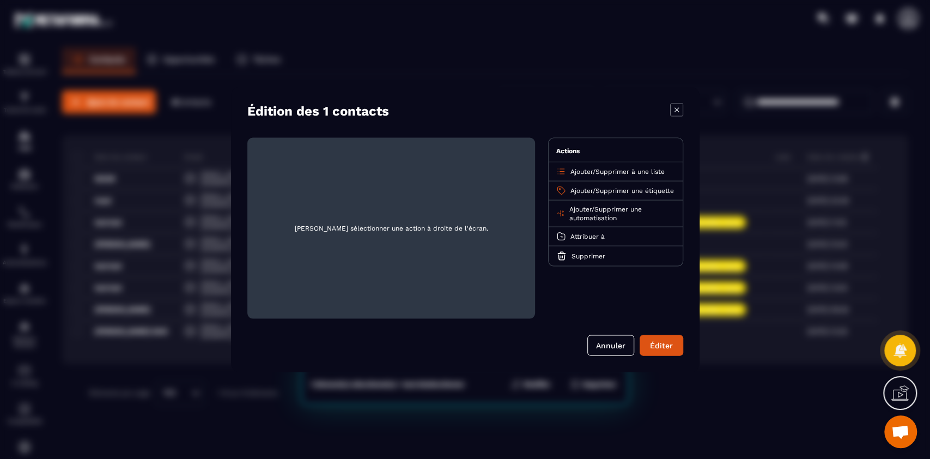
click at [607, 218] on span "Supprimer une automatisation" at bounding box center [605, 213] width 72 height 16
click at [582, 213] on span "Ajouter" at bounding box center [580, 209] width 22 height 8
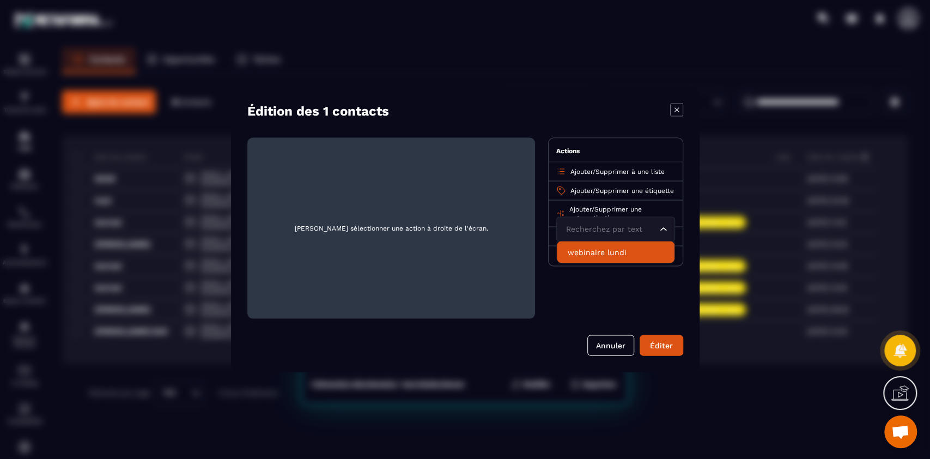
click at [600, 258] on p "webinaire lundi" at bounding box center [616, 252] width 96 height 11
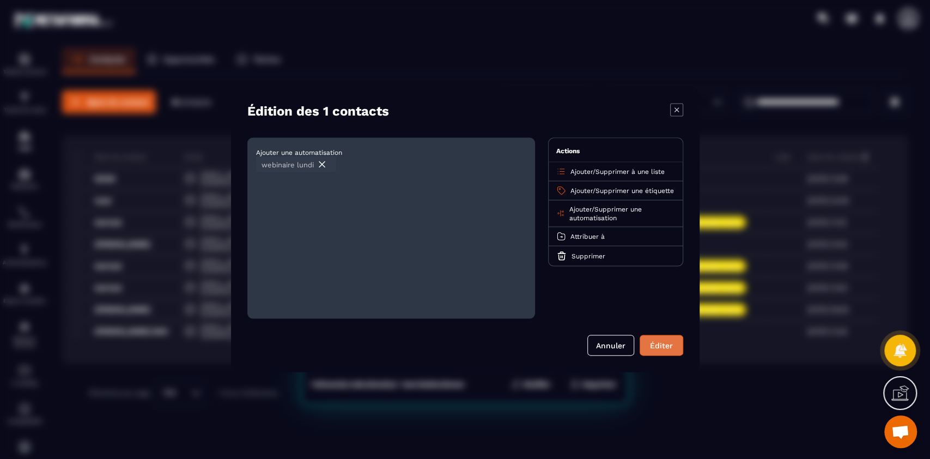
click at [664, 343] on div "Éditer" at bounding box center [661, 345] width 29 height 11
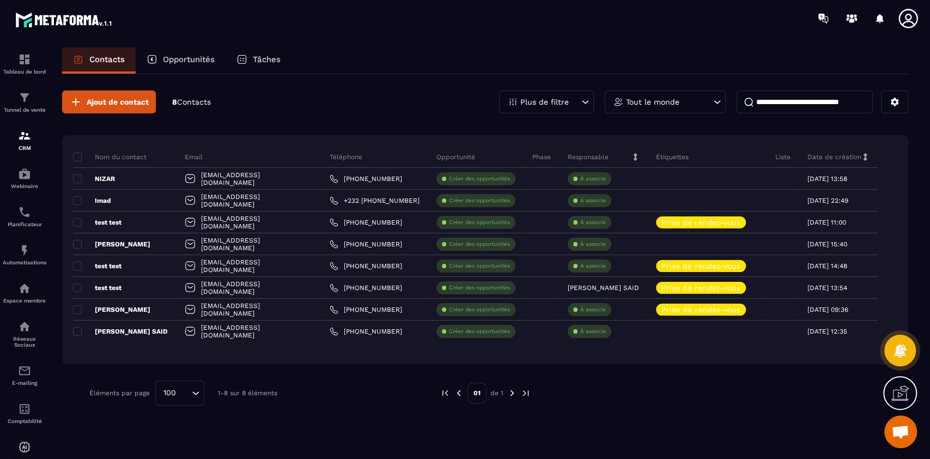
scroll to position [5724, 0]
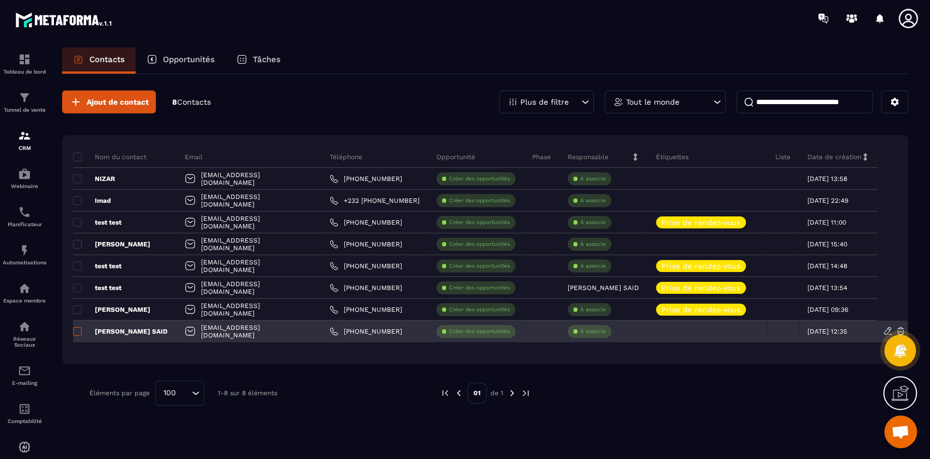
click at [78, 328] on span at bounding box center [77, 331] width 9 height 9
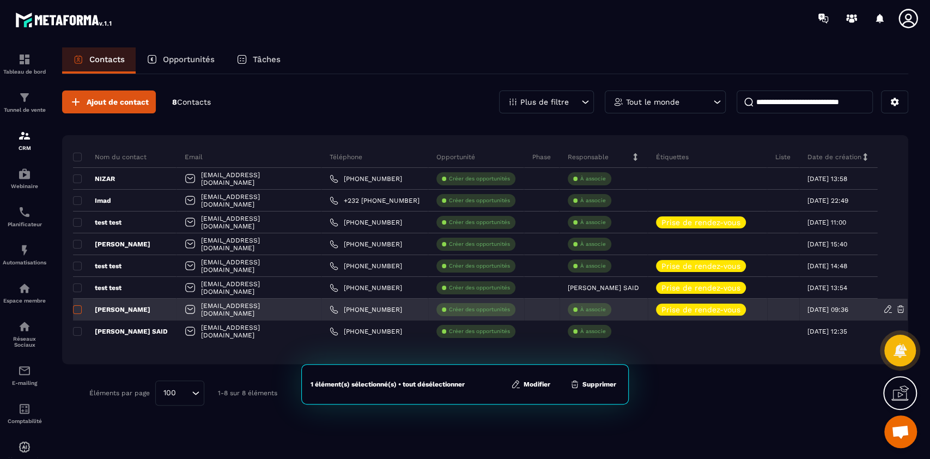
click at [75, 312] on span at bounding box center [77, 309] width 9 height 9
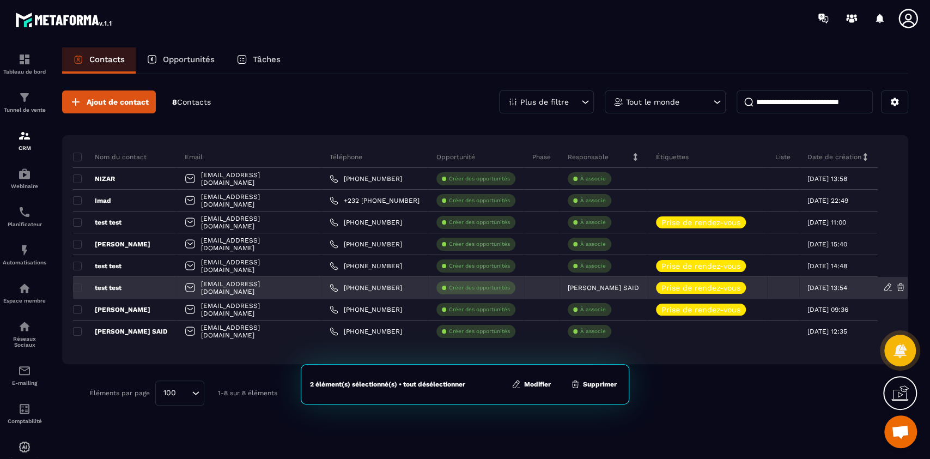
drag, startPoint x: 75, startPoint y: 289, endPoint x: 74, endPoint y: 295, distance: 6.0
click at [74, 295] on td "test test" at bounding box center [125, 288] width 104 height 22
click at [76, 288] on span at bounding box center [77, 287] width 9 height 9
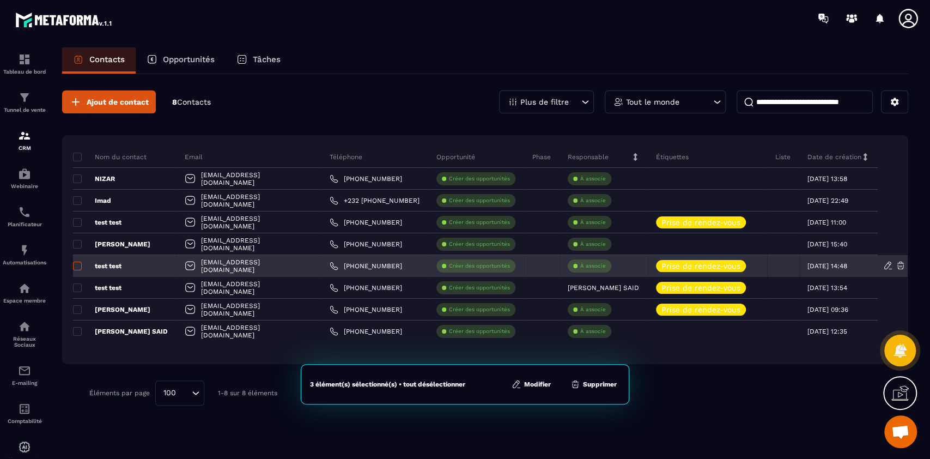
click at [76, 271] on label at bounding box center [77, 269] width 8 height 8
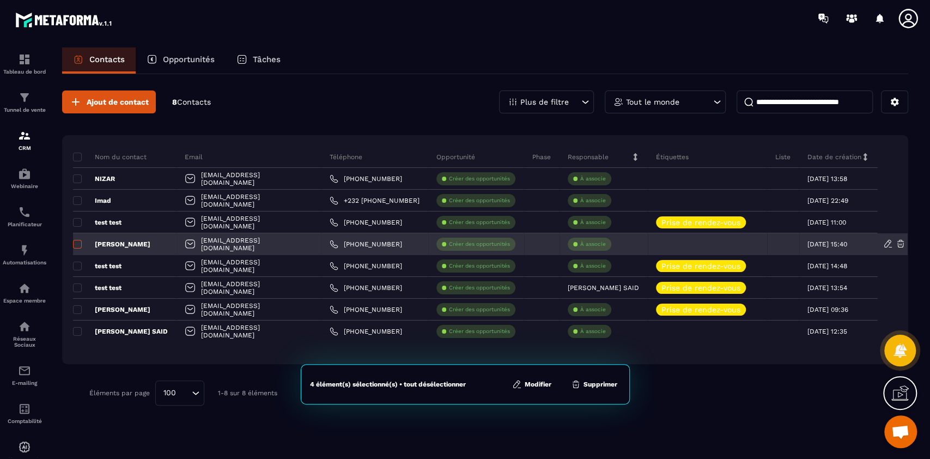
click at [77, 246] on span at bounding box center [77, 244] width 9 height 9
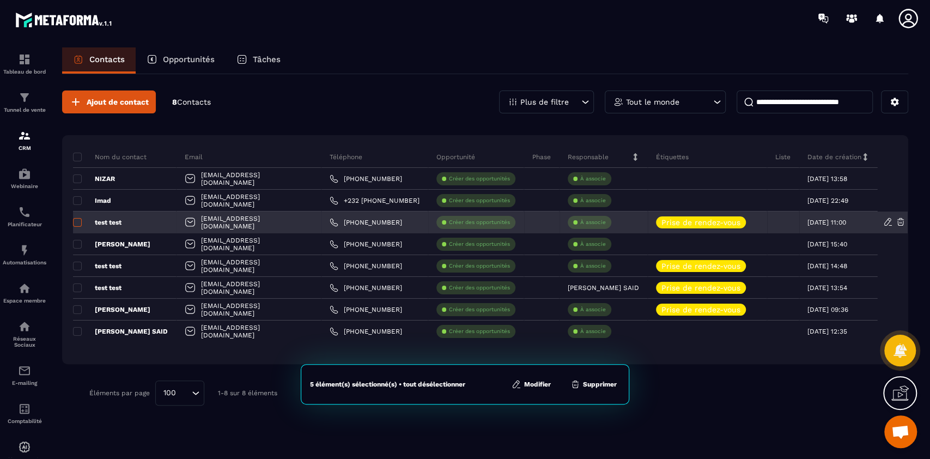
click at [78, 223] on span at bounding box center [77, 222] width 9 height 9
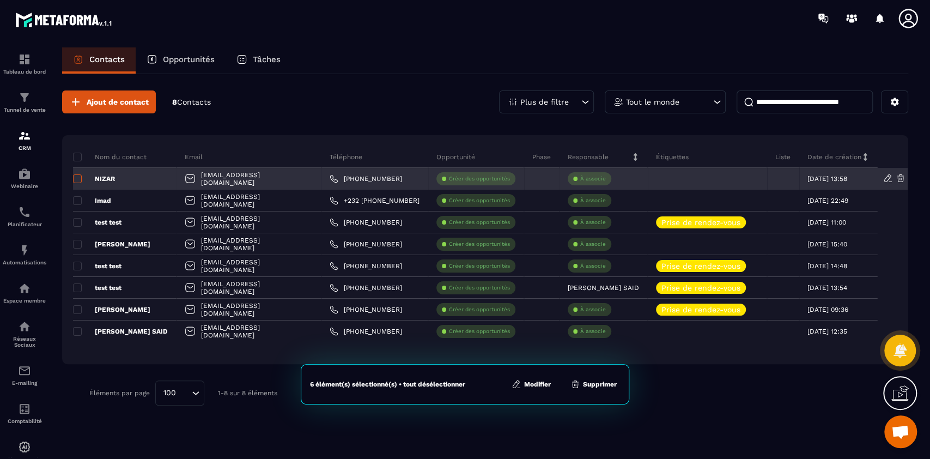
click at [77, 181] on span at bounding box center [77, 178] width 9 height 9
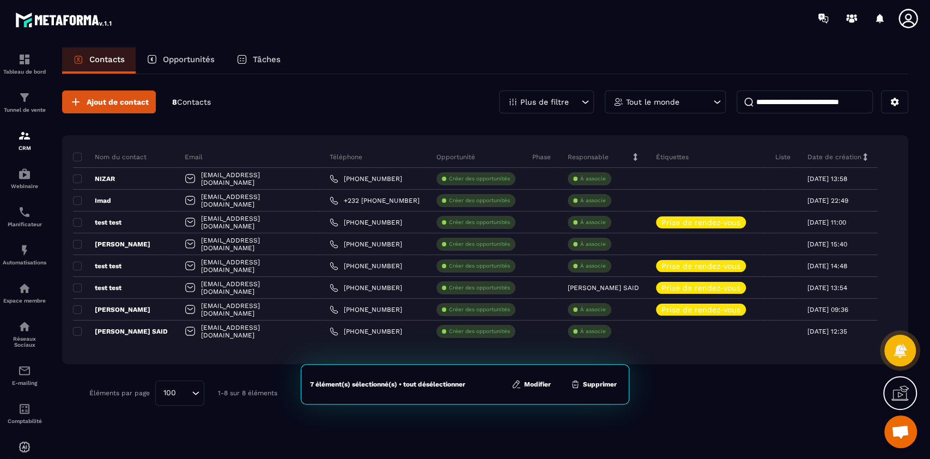
click at [604, 343] on button "Supprimer" at bounding box center [593, 384] width 53 height 11
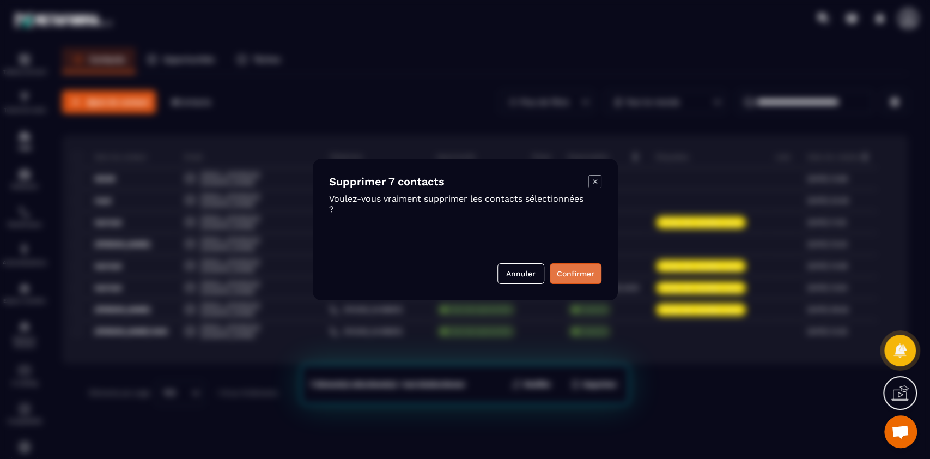
click at [571, 272] on button "Confirmer" at bounding box center [576, 273] width 52 height 21
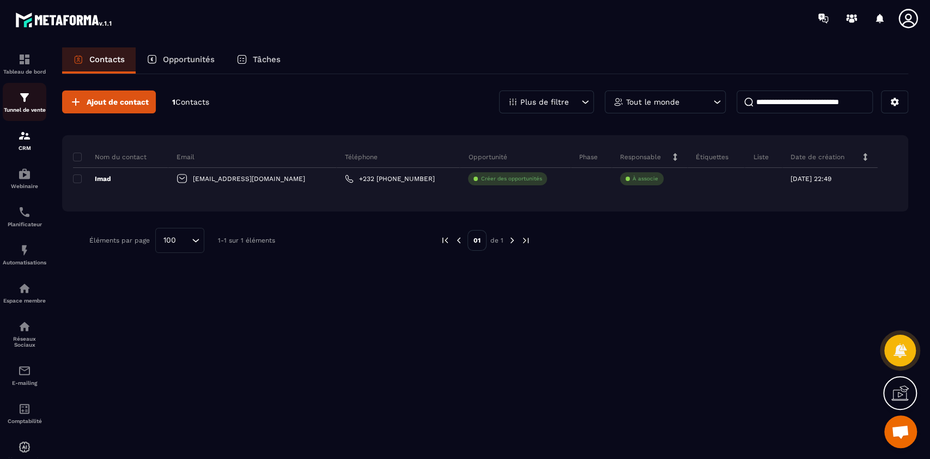
click at [26, 98] on img at bounding box center [24, 97] width 13 height 13
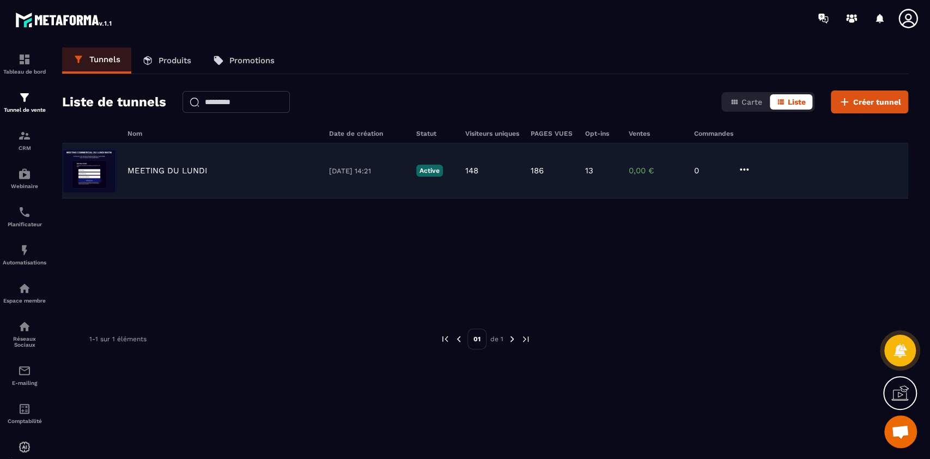
click at [214, 162] on div "MEETING DU [DATE] 14:21 Active 148 186 13 0,00 € 0" at bounding box center [485, 170] width 846 height 55
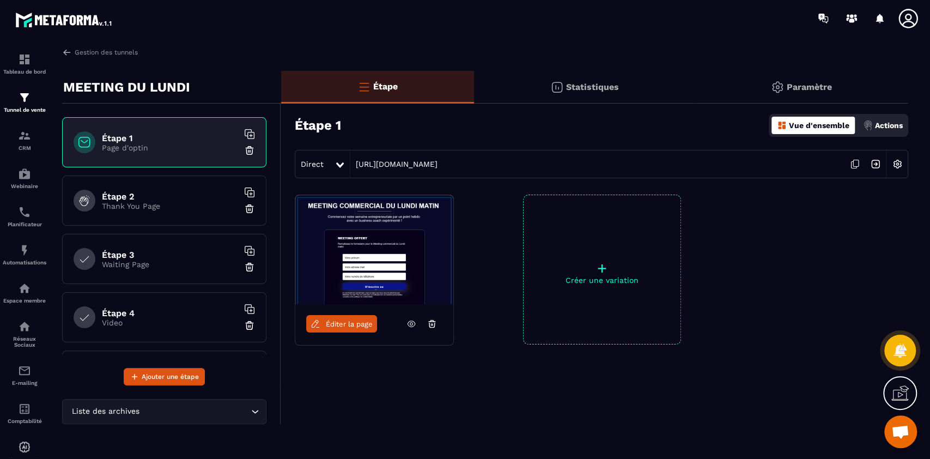
click at [697, 164] on img at bounding box center [897, 164] width 21 height 21
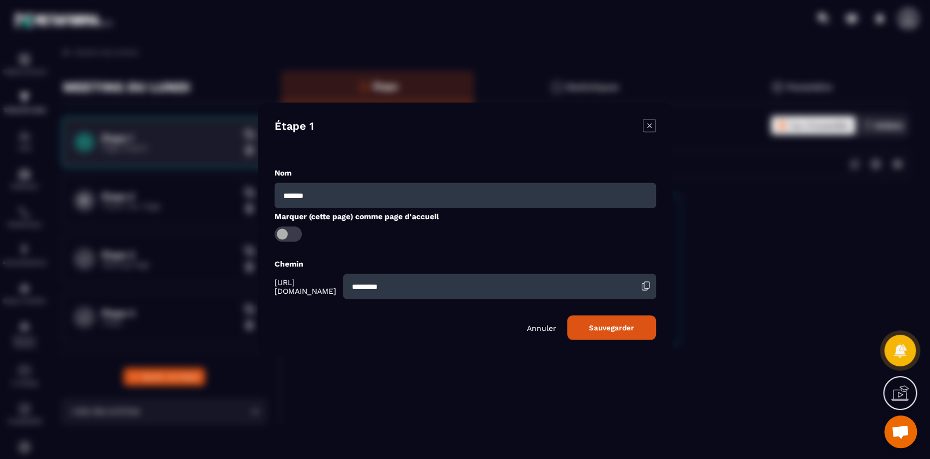
click at [543, 323] on p "Annuler" at bounding box center [541, 327] width 29 height 9
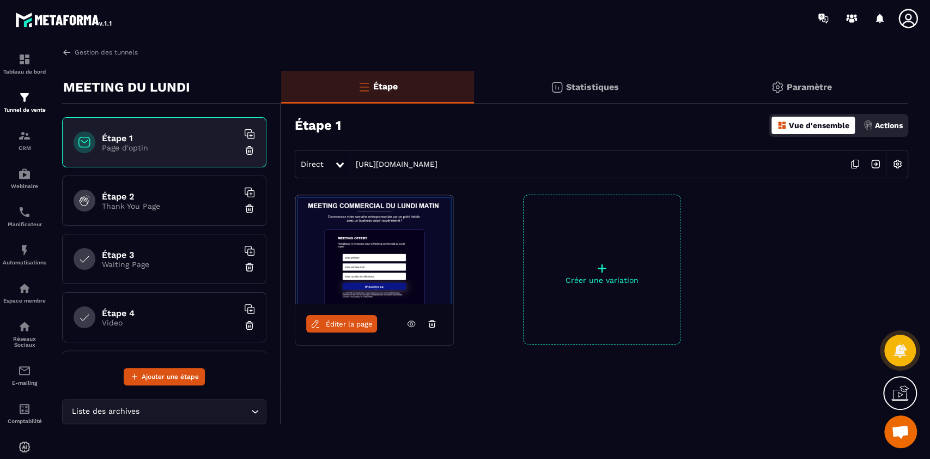
click at [697, 126] on p "Actions" at bounding box center [889, 125] width 28 height 9
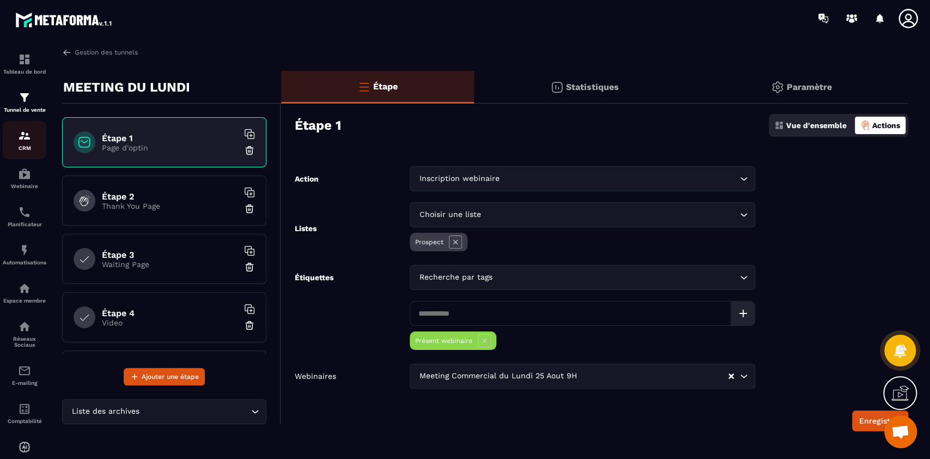
click at [17, 145] on div "CRM" at bounding box center [25, 140] width 44 height 22
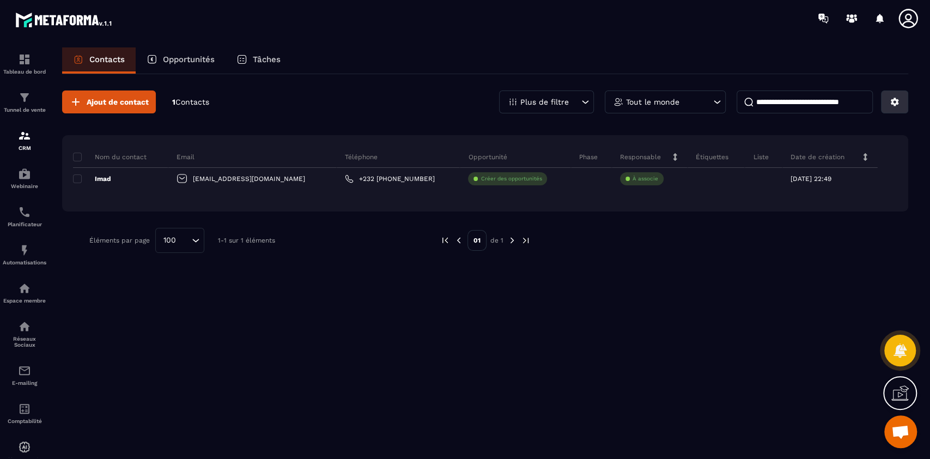
click at [697, 104] on button at bounding box center [894, 101] width 27 height 23
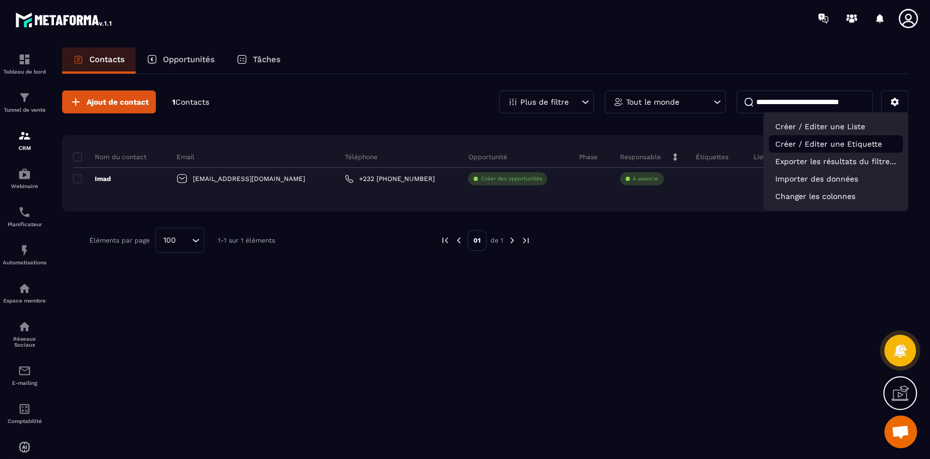
click at [697, 144] on p "Créer / Editer une Etiquette" at bounding box center [836, 143] width 134 height 17
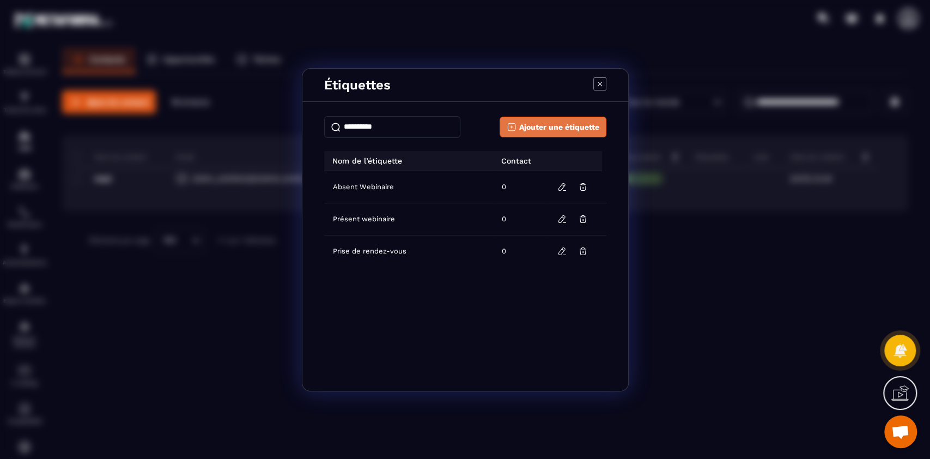
click at [552, 126] on span "Ajouter une étiquette" at bounding box center [559, 126] width 80 height 11
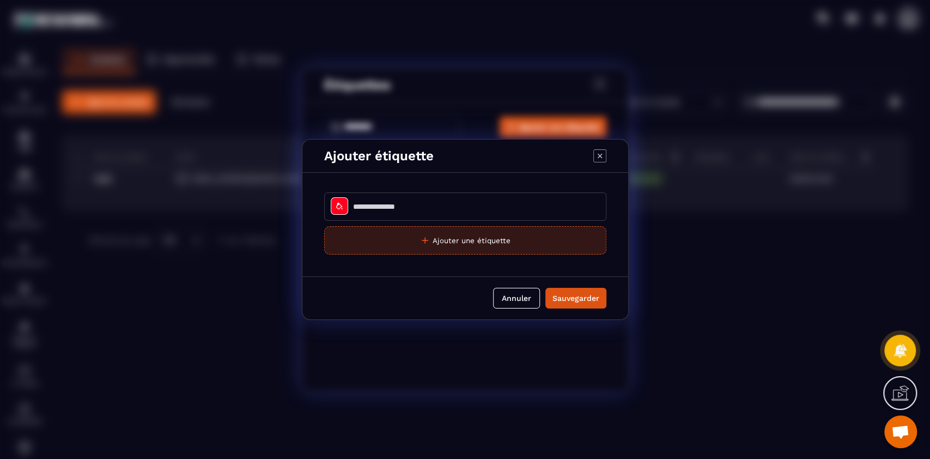
click at [397, 236] on button "Ajouter une étiquette" at bounding box center [465, 240] width 282 height 28
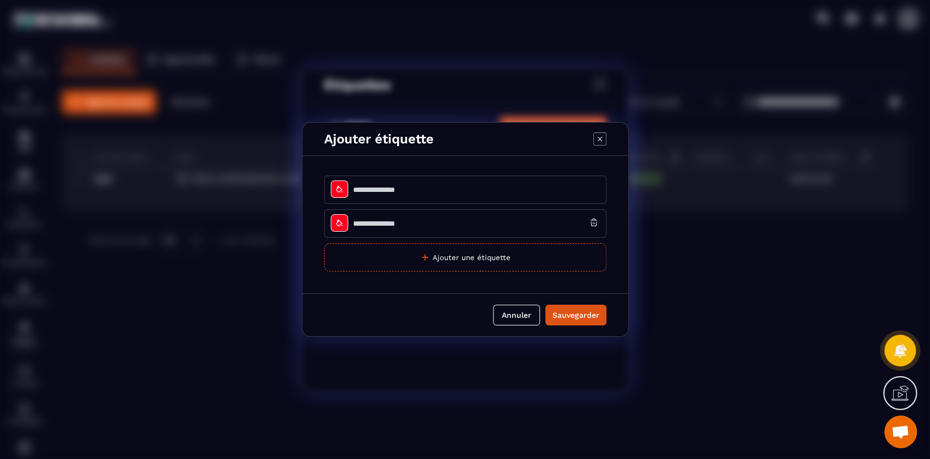
click at [394, 189] on input "Modal window" at bounding box center [465, 189] width 282 height 28
type input "**********"
click at [419, 223] on input "Modal window" at bounding box center [465, 223] width 282 height 28
type input "*"
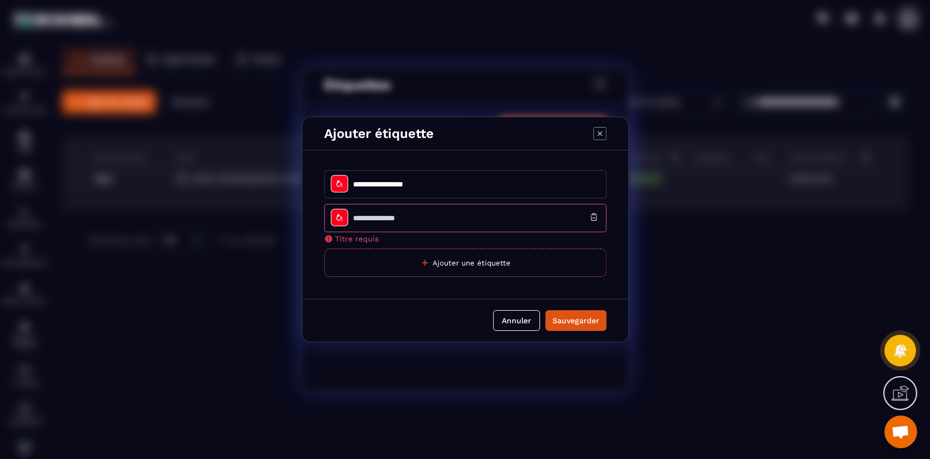
click at [337, 187] on icon "Modal window" at bounding box center [339, 183] width 9 height 9
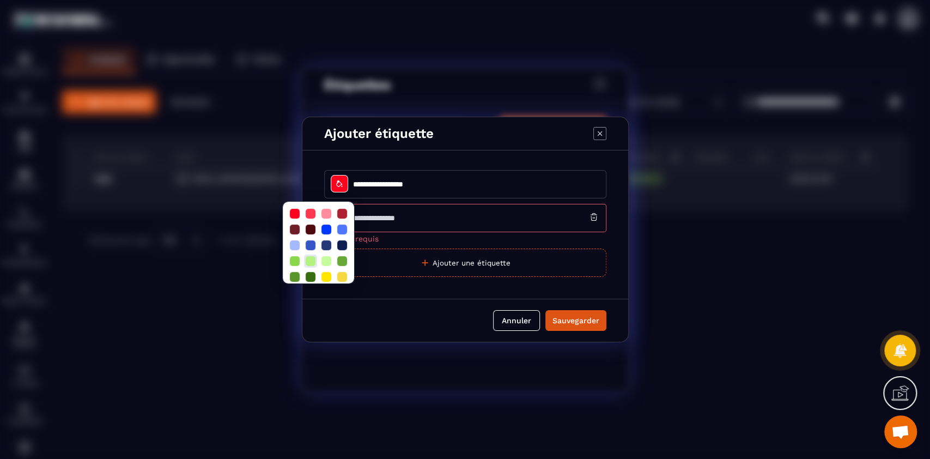
click at [311, 261] on div at bounding box center [311, 261] width 10 height 10
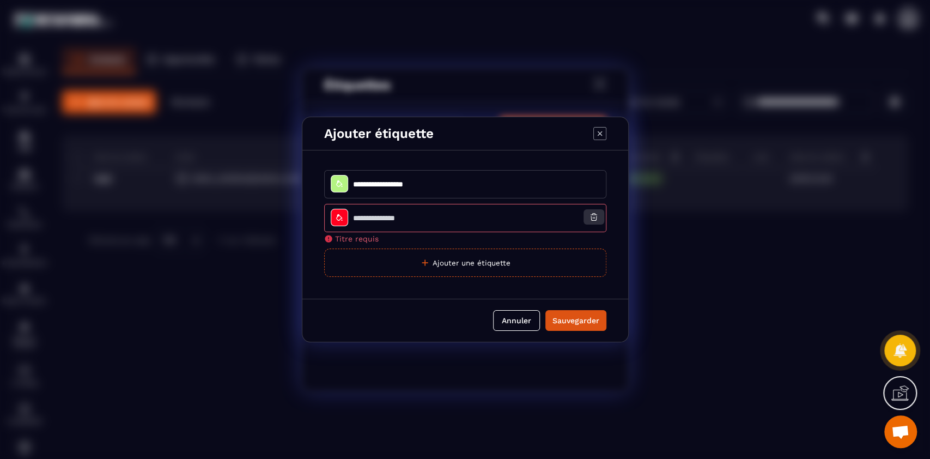
click at [595, 217] on icon "Modal window" at bounding box center [594, 217] width 10 height 10
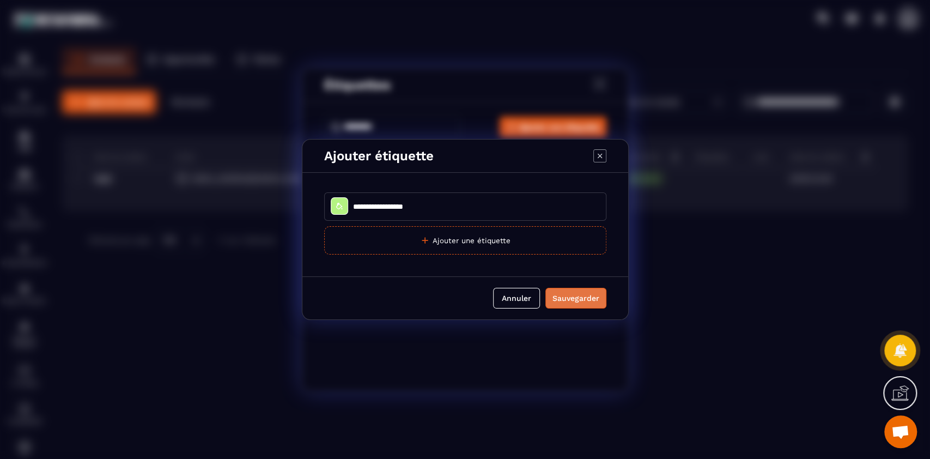
click at [588, 298] on div "Sauvegarder" at bounding box center [575, 298] width 47 height 11
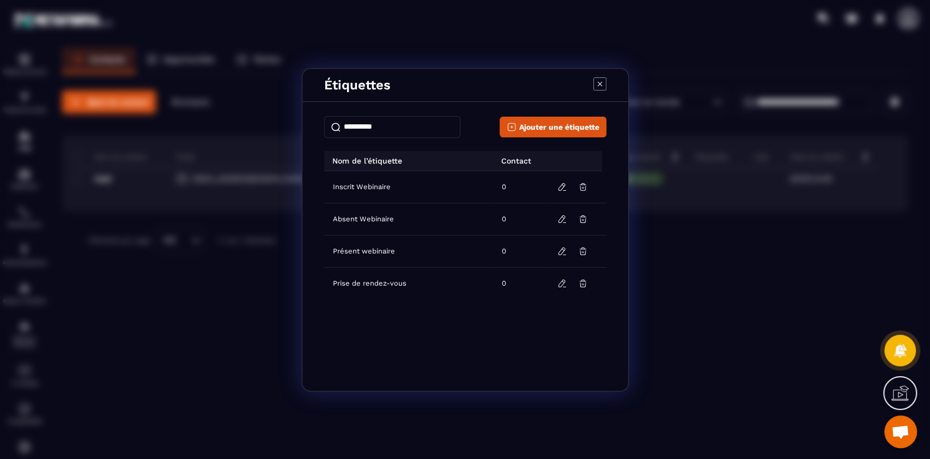
click at [597, 87] on icon "Modal window" at bounding box center [599, 83] width 13 height 13
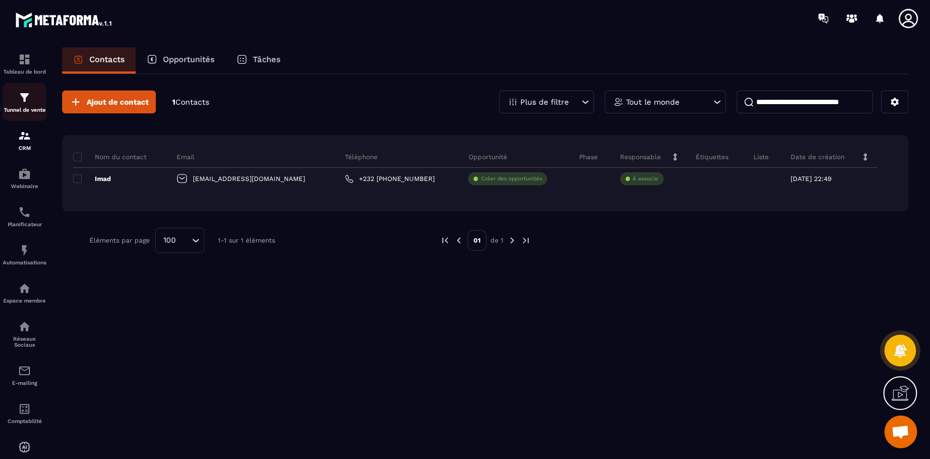
click at [26, 110] on p "Tunnel de vente" at bounding box center [25, 110] width 44 height 6
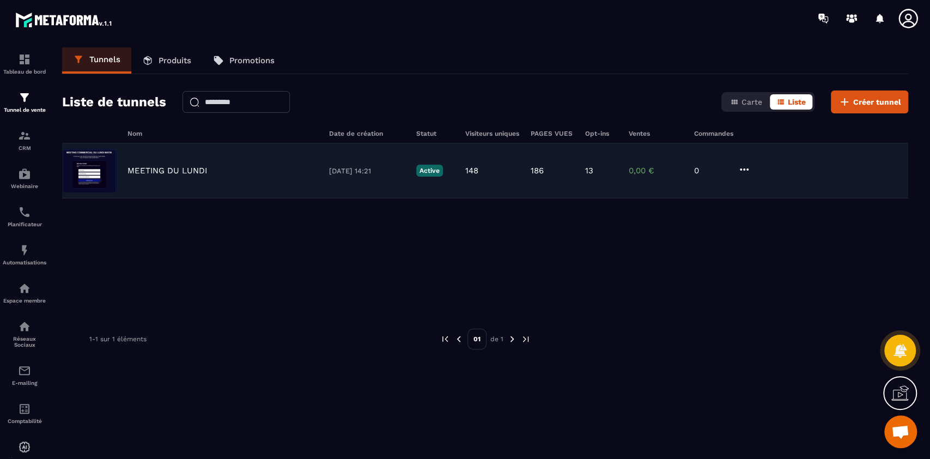
click at [352, 171] on p "[DATE] 14:21" at bounding box center [367, 171] width 76 height 8
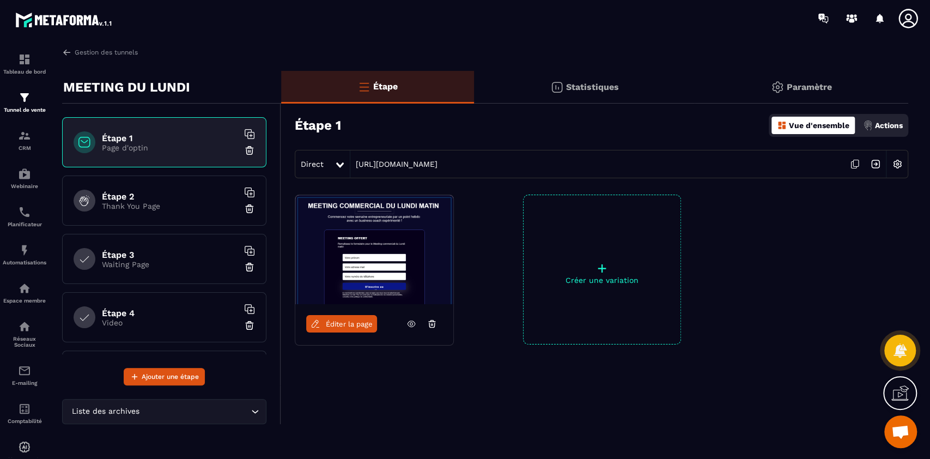
click at [697, 124] on p "Actions" at bounding box center [889, 125] width 28 height 9
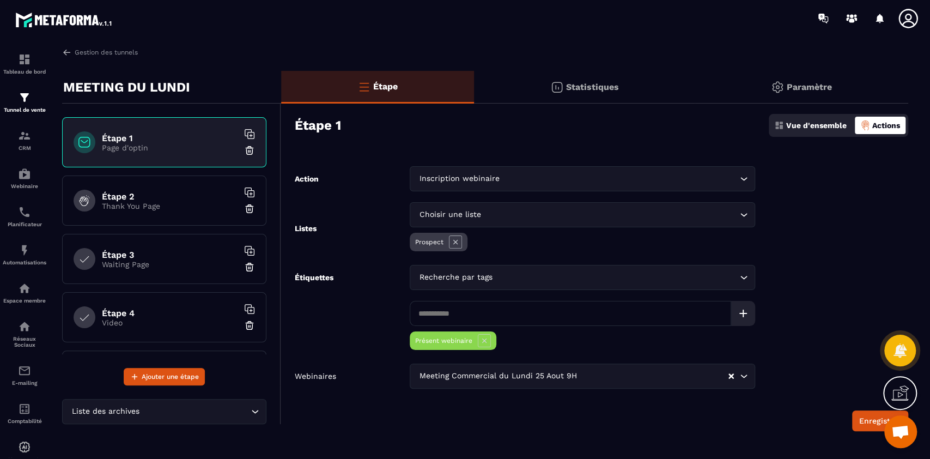
click at [484, 339] on icon at bounding box center [484, 340] width 13 height 13
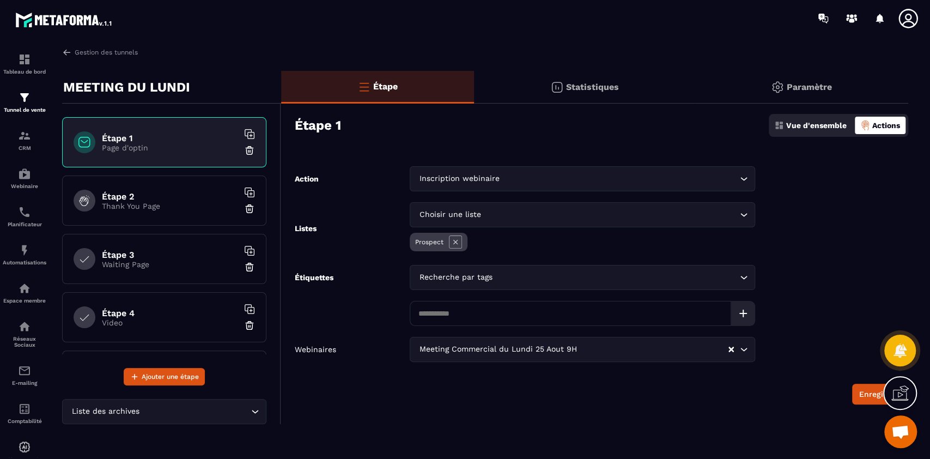
click at [472, 278] on div "Recherche par tags" at bounding box center [577, 277] width 322 height 12
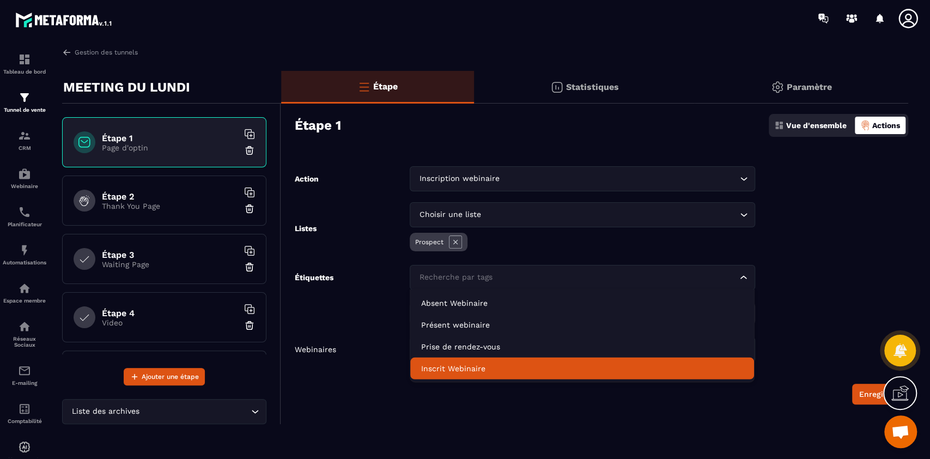
click at [484, 343] on p "Inscrit Webinaire" at bounding box center [582, 368] width 322 height 11
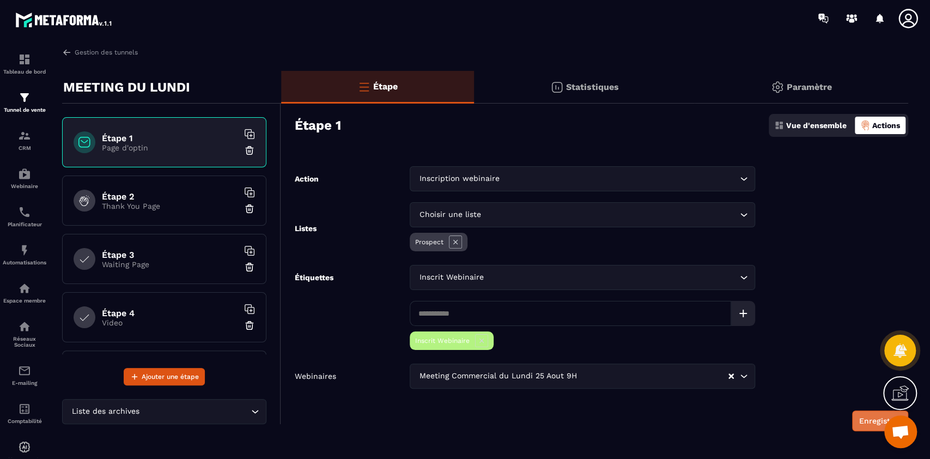
click at [697, 343] on button "Enregistrer" at bounding box center [880, 420] width 56 height 21
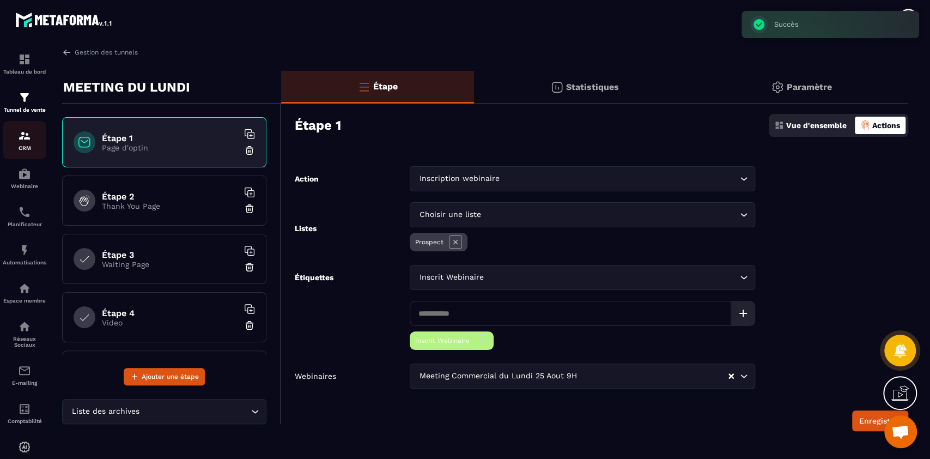
click at [28, 147] on p "CRM" at bounding box center [25, 148] width 44 height 6
